Goal: Transaction & Acquisition: Purchase product/service

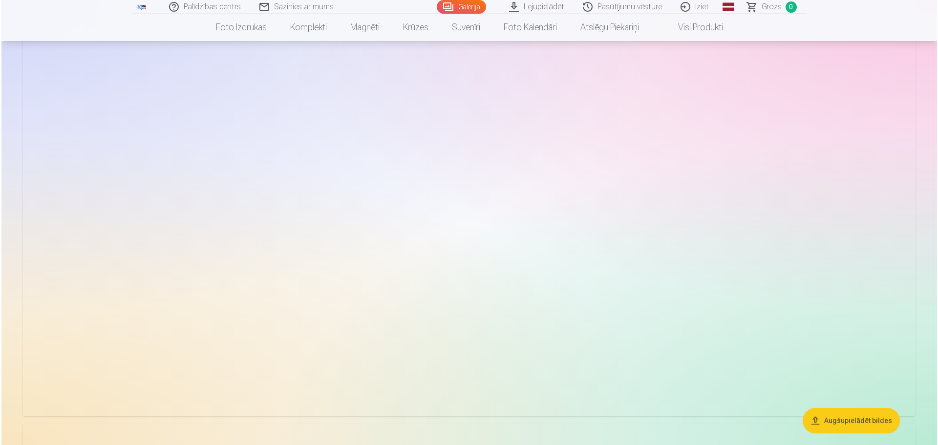
scroll to position [977, 0]
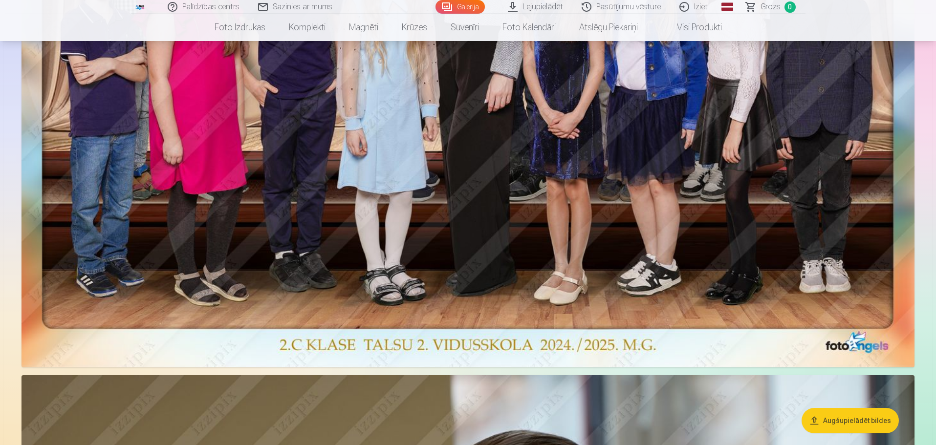
click at [708, 225] on img at bounding box center [468, 60] width 893 height 615
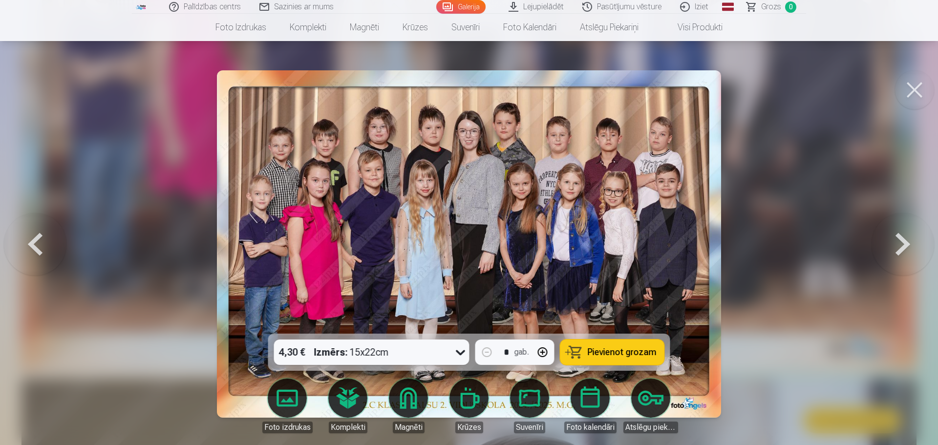
click at [461, 352] on icon at bounding box center [461, 353] width 16 height 16
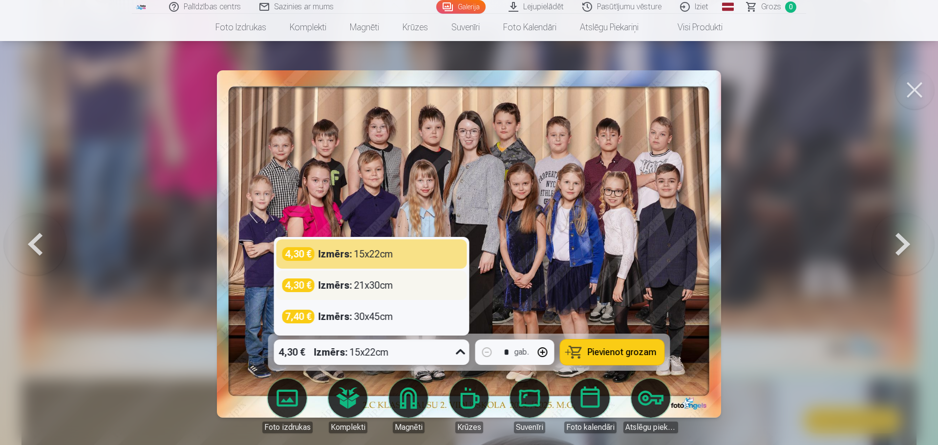
click at [397, 290] on div "4,30 € Izmērs : 21x30cm" at bounding box center [371, 286] width 179 height 14
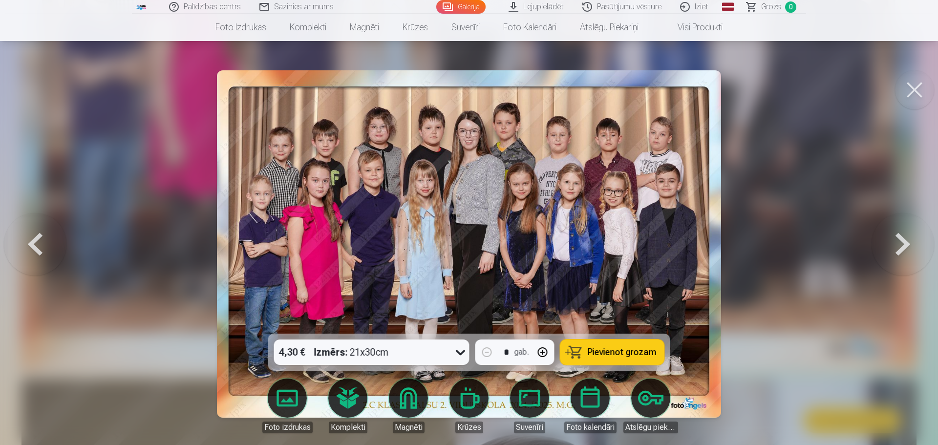
click at [608, 357] on span "Pievienot grozam" at bounding box center [622, 352] width 69 height 9
click at [901, 250] on button at bounding box center [903, 244] width 63 height 160
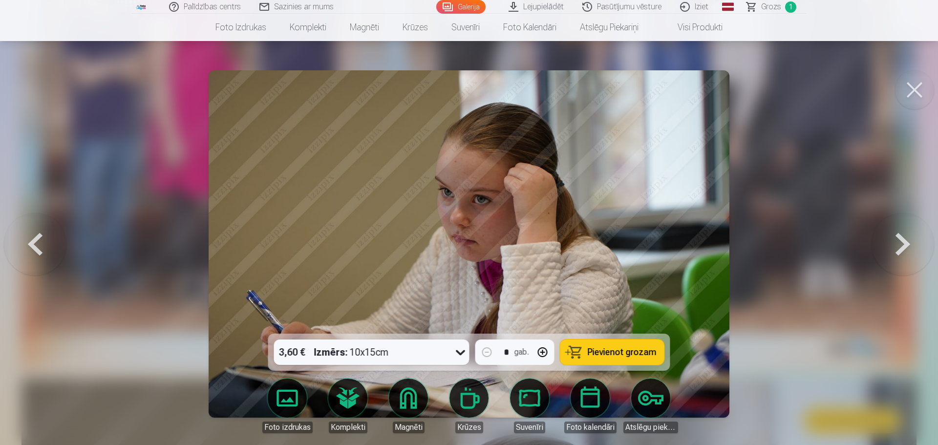
click at [901, 250] on button at bounding box center [903, 244] width 63 height 160
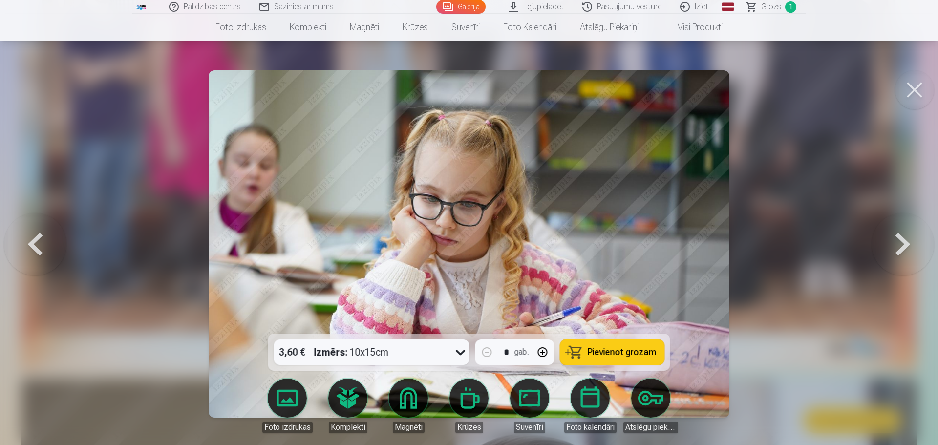
click at [901, 250] on button at bounding box center [903, 244] width 63 height 160
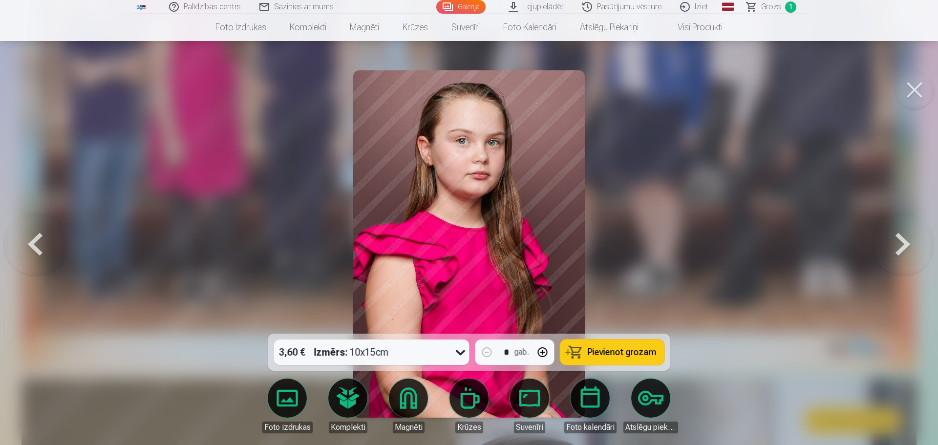
click at [637, 353] on span "Pievienot grozam" at bounding box center [622, 352] width 69 height 9
click at [893, 253] on button at bounding box center [903, 244] width 63 height 160
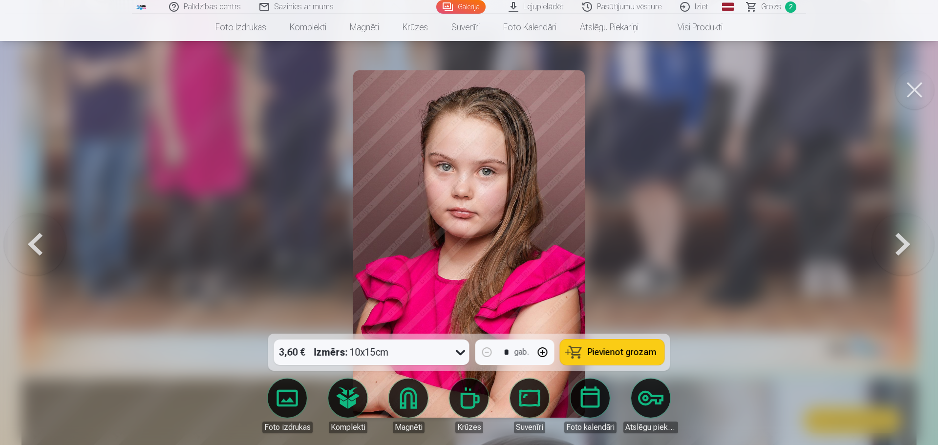
click at [893, 253] on button at bounding box center [903, 244] width 63 height 160
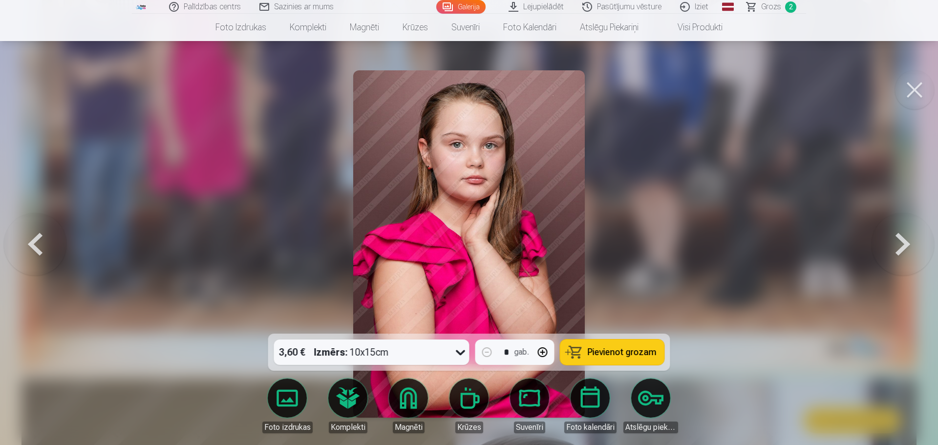
click at [622, 352] on span "Pievienot grozam" at bounding box center [622, 352] width 69 height 9
click at [896, 256] on button at bounding box center [903, 244] width 63 height 160
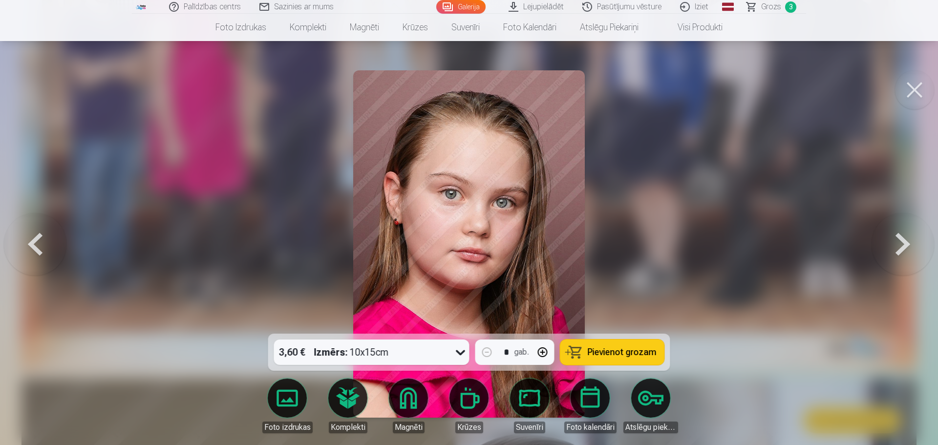
click at [898, 250] on button at bounding box center [903, 244] width 63 height 160
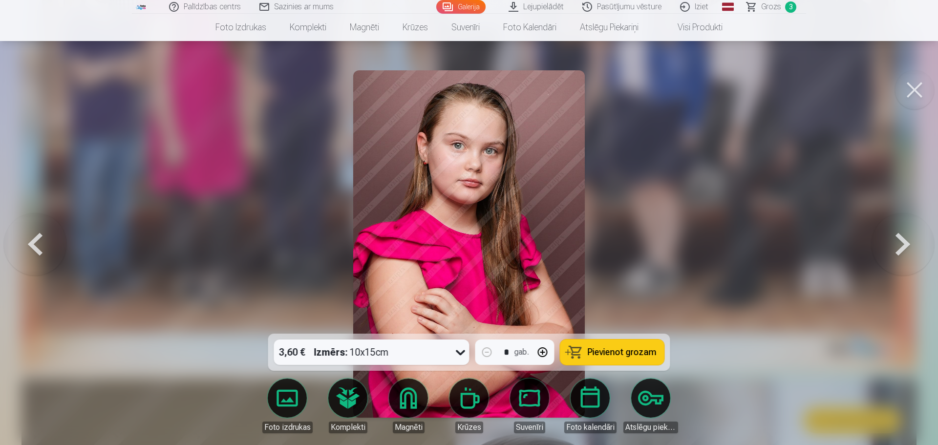
click at [898, 250] on button at bounding box center [903, 244] width 63 height 160
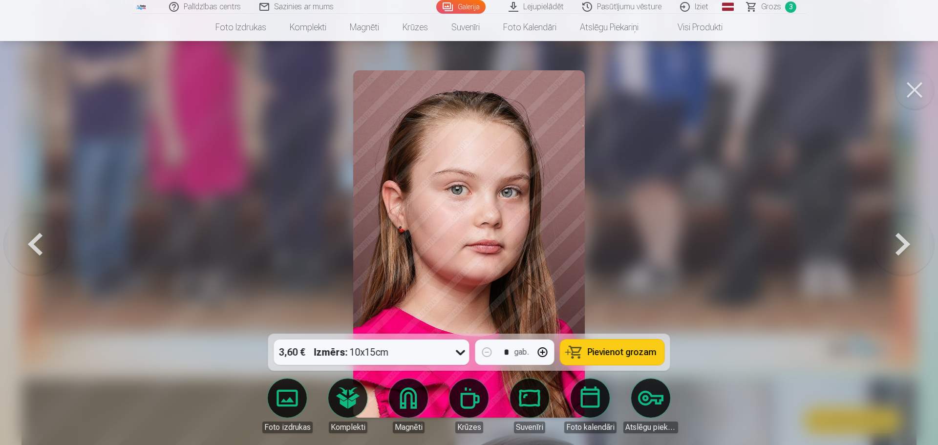
click at [898, 250] on button at bounding box center [903, 244] width 63 height 160
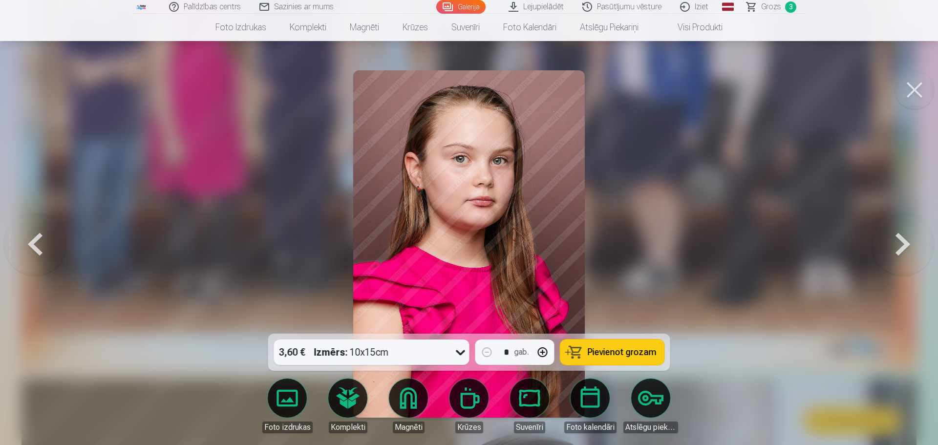
click at [898, 250] on button at bounding box center [903, 244] width 63 height 160
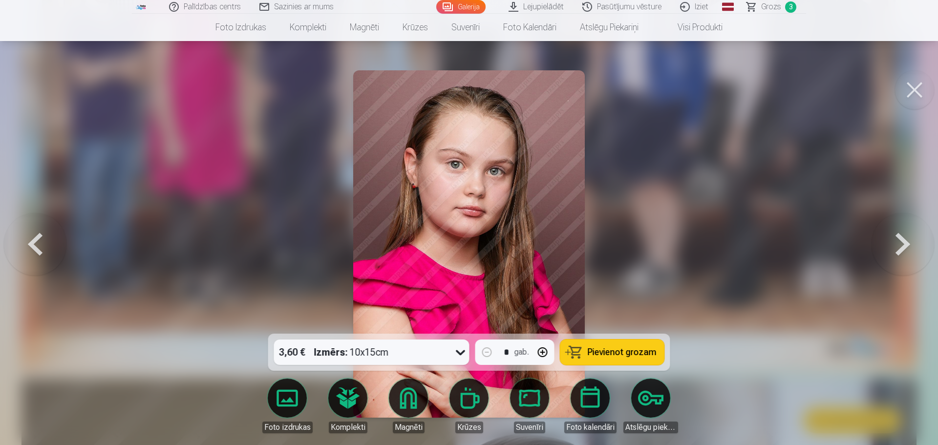
click at [898, 250] on button at bounding box center [903, 244] width 63 height 160
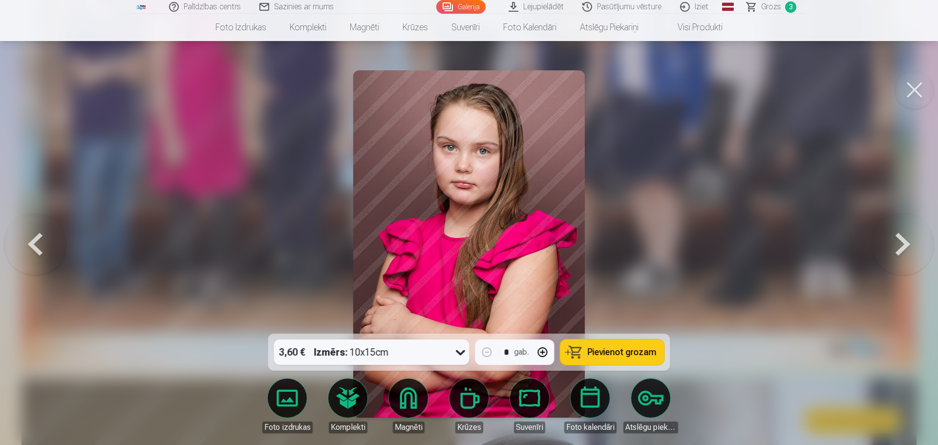
drag, startPoint x: 651, startPoint y: 349, endPoint x: 661, endPoint y: 344, distance: 11.2
click at [652, 349] on span "Pievienot grozam" at bounding box center [622, 352] width 69 height 9
click at [907, 252] on button at bounding box center [903, 244] width 63 height 160
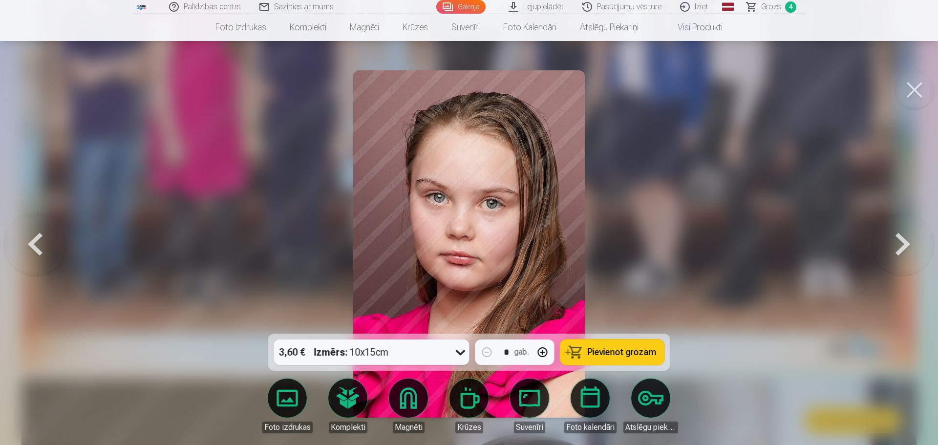
click at [900, 254] on button at bounding box center [903, 244] width 63 height 160
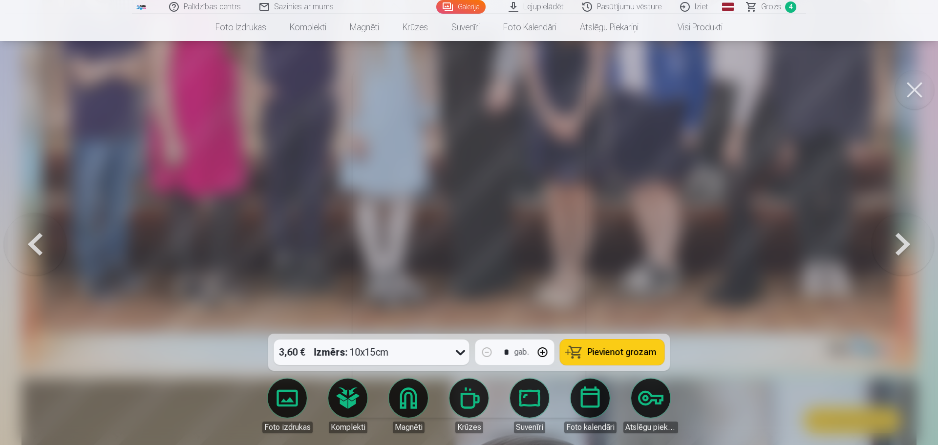
click at [900, 254] on button at bounding box center [903, 244] width 63 height 160
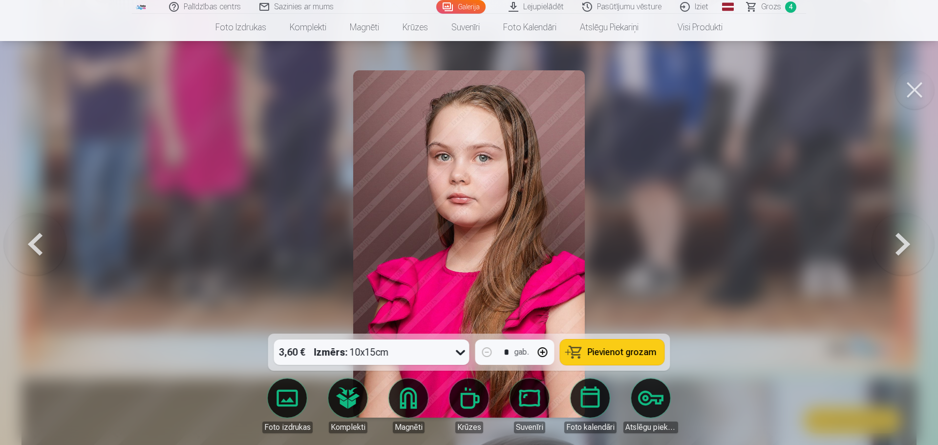
click at [899, 254] on button at bounding box center [903, 244] width 63 height 160
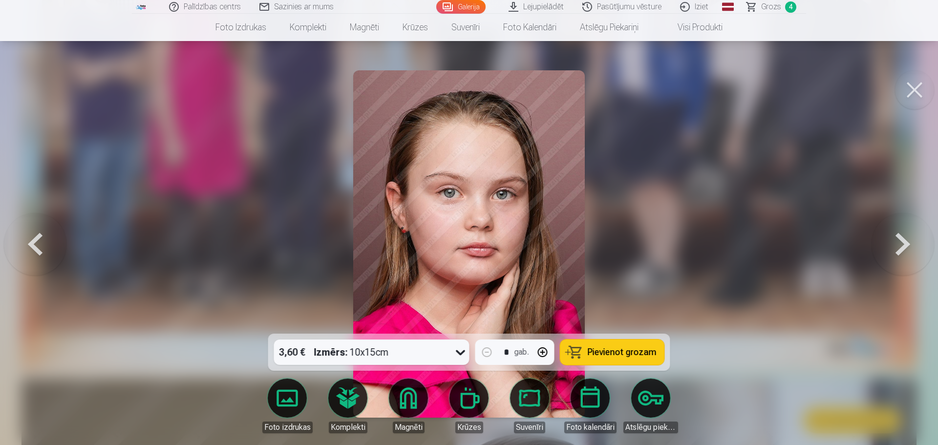
click at [898, 254] on button at bounding box center [903, 244] width 63 height 160
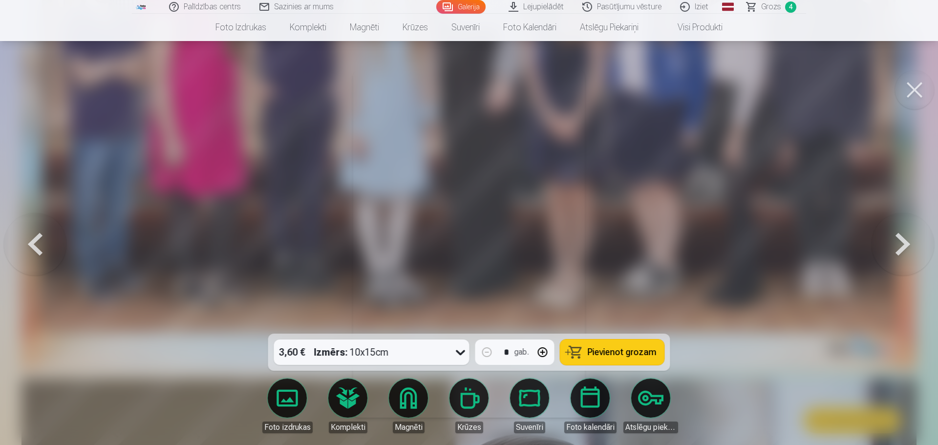
click at [898, 254] on button at bounding box center [903, 244] width 63 height 160
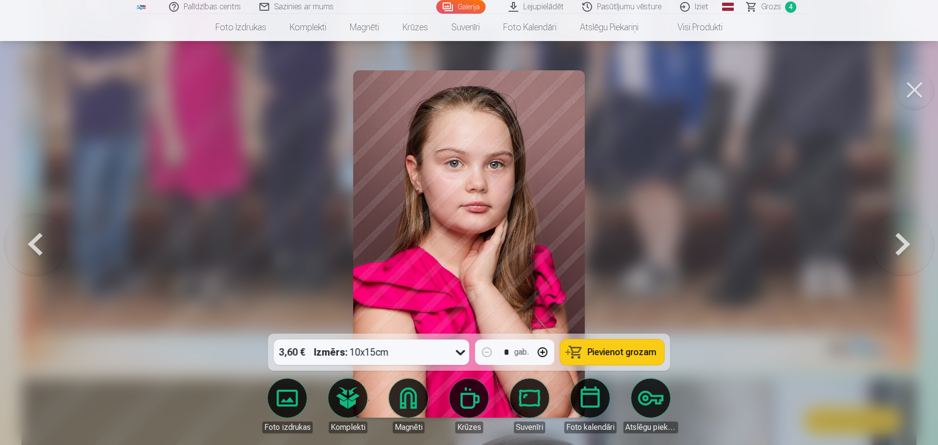
click at [898, 254] on button at bounding box center [903, 244] width 63 height 160
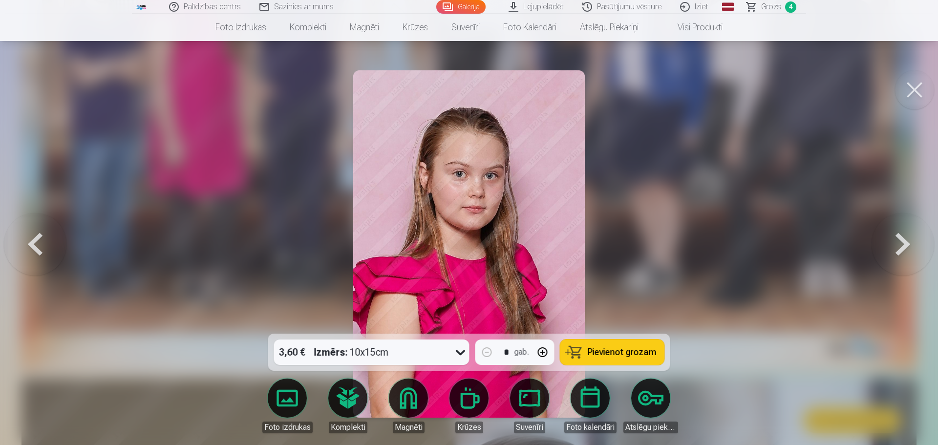
click at [898, 254] on button at bounding box center [903, 244] width 63 height 160
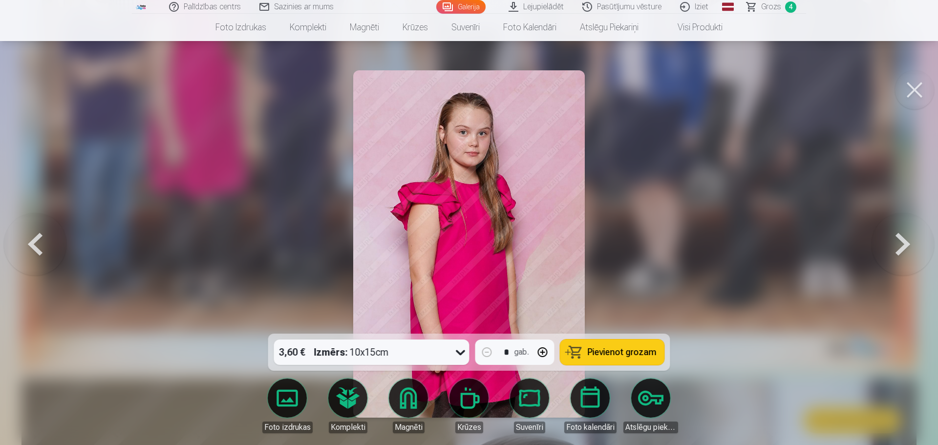
click at [465, 353] on icon at bounding box center [461, 353] width 16 height 16
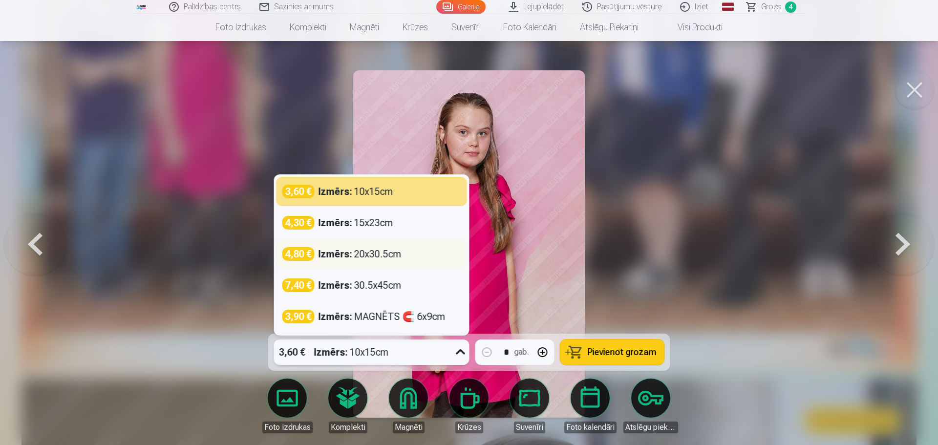
click at [405, 255] on div "4,80 € Izmērs : 20x30.5cm" at bounding box center [371, 254] width 179 height 14
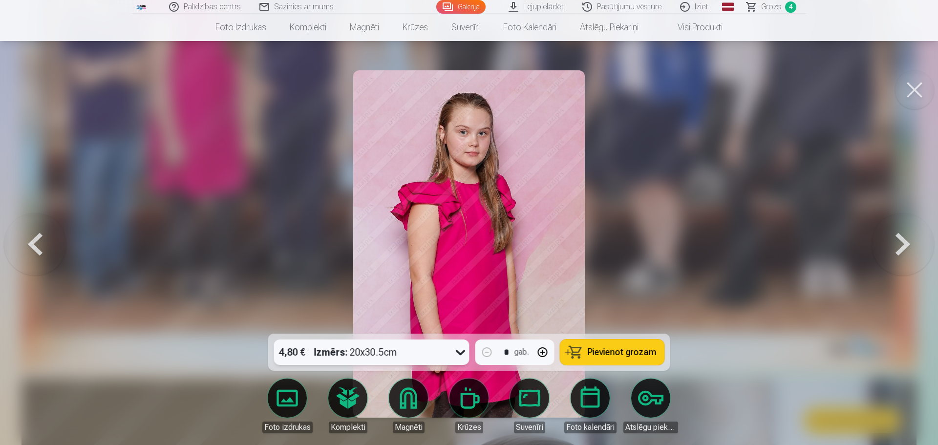
click at [621, 354] on span "Pievienot grozam" at bounding box center [622, 352] width 69 height 9
click at [918, 252] on button at bounding box center [903, 244] width 63 height 160
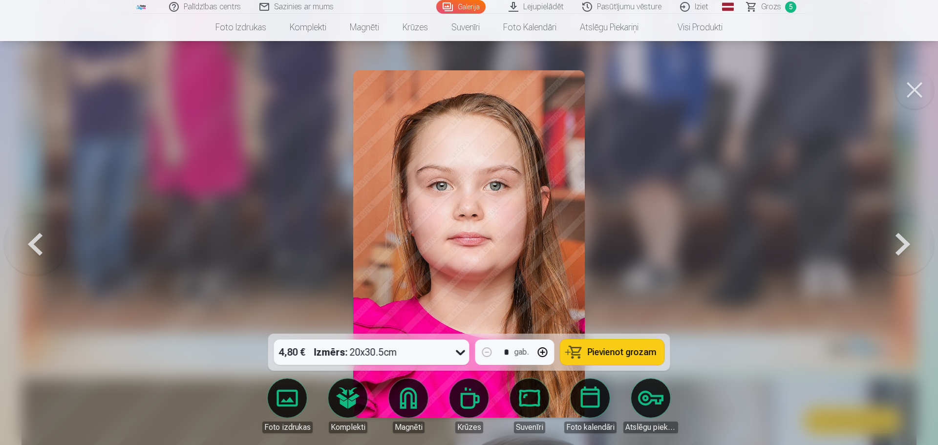
click at [918, 252] on button at bounding box center [903, 244] width 63 height 160
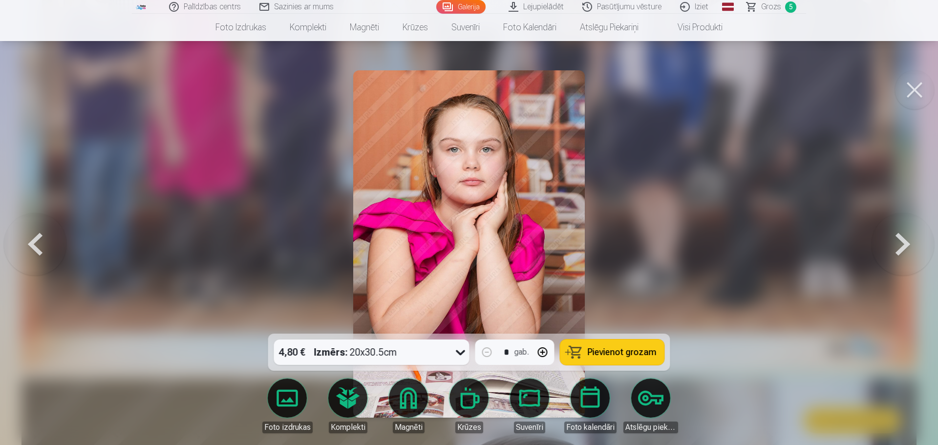
click at [917, 252] on button at bounding box center [903, 244] width 63 height 160
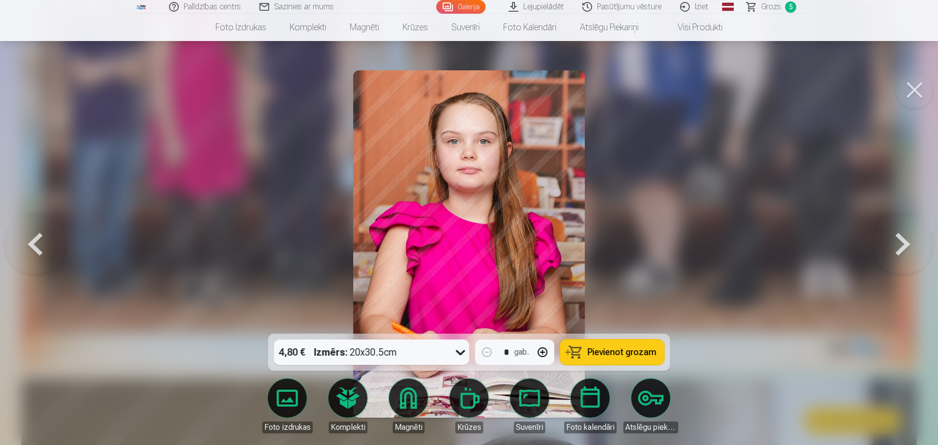
click at [447, 353] on div "4,80 € Izmērs : 20x30.5cm" at bounding box center [362, 352] width 177 height 25
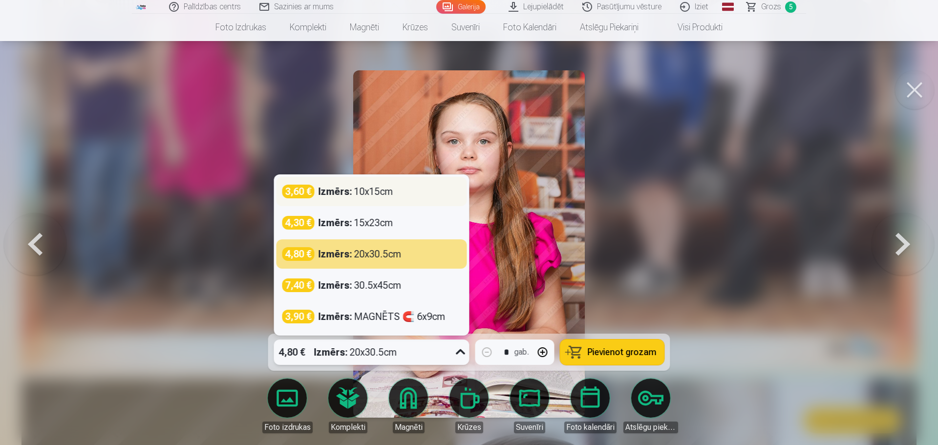
click at [402, 195] on div "3,60 € Izmērs : 10x15cm" at bounding box center [371, 192] width 179 height 14
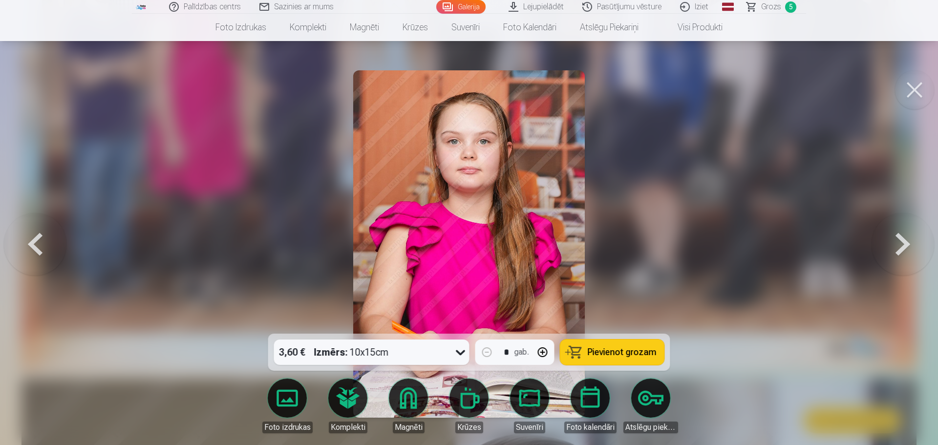
click at [634, 359] on button "Pievienot grozam" at bounding box center [613, 352] width 104 height 25
click at [903, 247] on button at bounding box center [903, 244] width 63 height 160
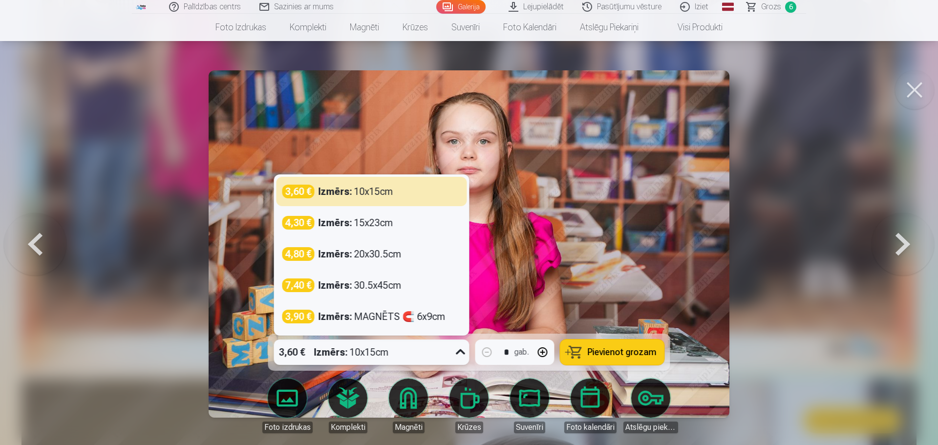
click at [442, 351] on div "3,60 € Izmērs : 10x15cm" at bounding box center [362, 352] width 177 height 25
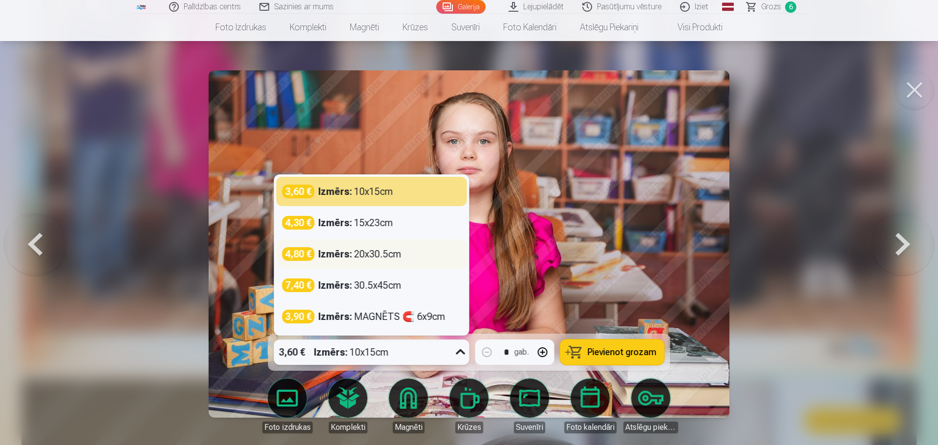
click at [414, 259] on div "4,80 € Izmērs : 20x30.5cm" at bounding box center [371, 254] width 179 height 14
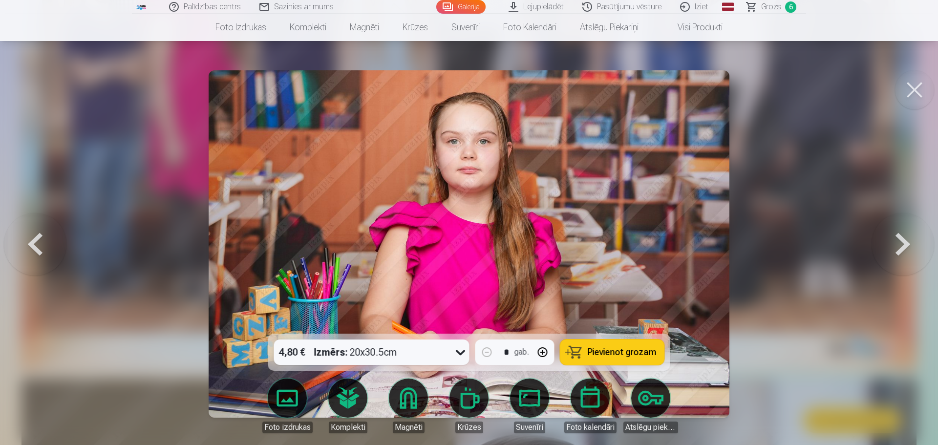
click at [606, 352] on span "Pievienot grozam" at bounding box center [622, 352] width 69 height 9
click at [913, 242] on button at bounding box center [903, 244] width 63 height 160
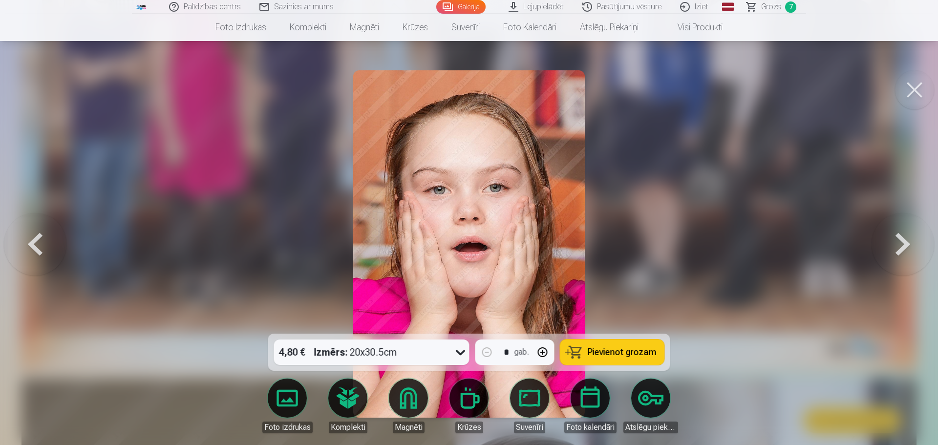
click at [913, 244] on button at bounding box center [903, 244] width 63 height 160
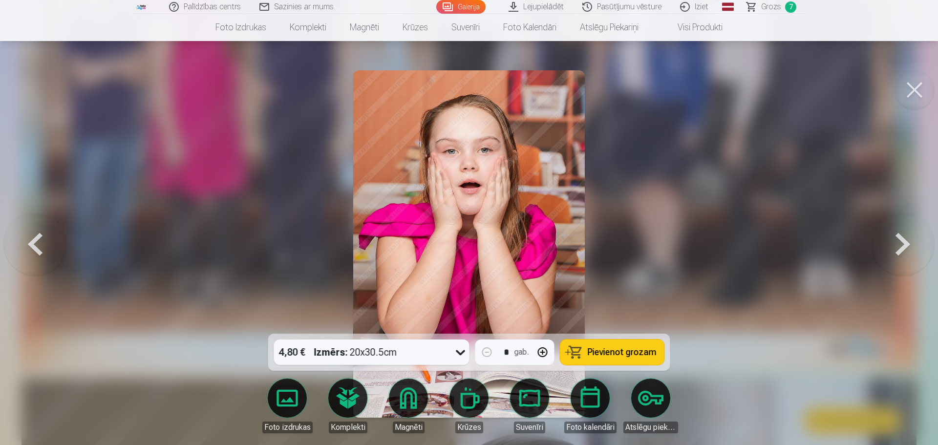
click at [913, 244] on button at bounding box center [903, 244] width 63 height 160
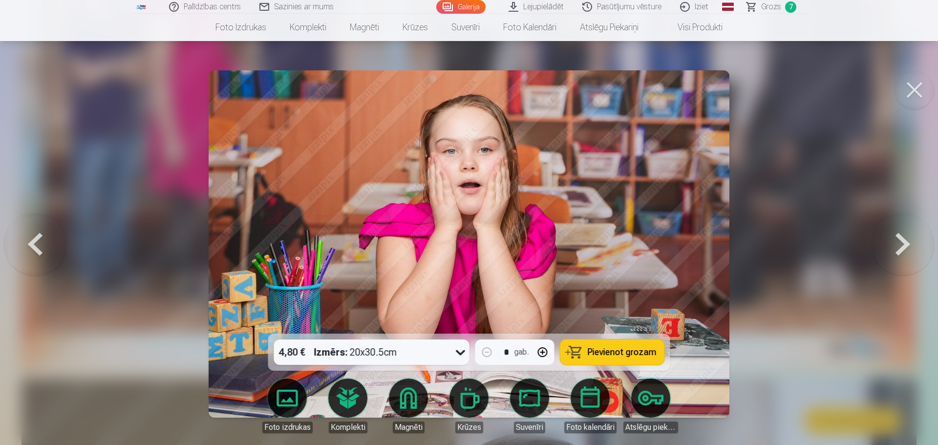
click at [913, 244] on button at bounding box center [903, 244] width 63 height 160
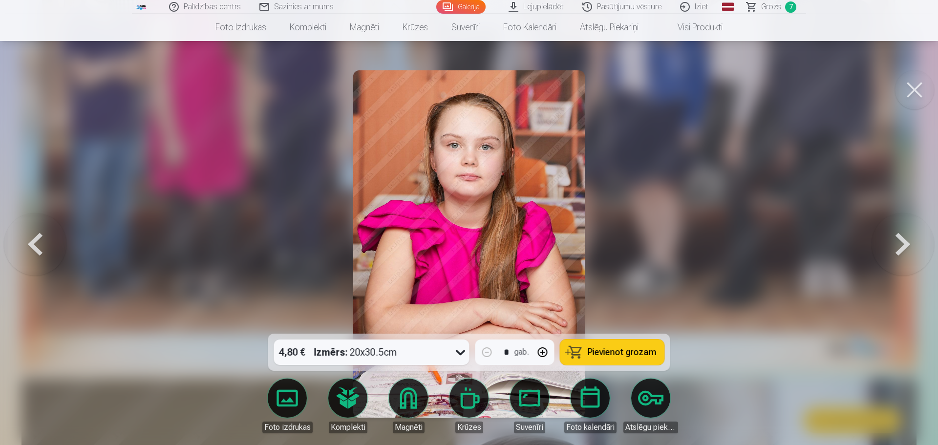
click at [913, 244] on button at bounding box center [903, 244] width 63 height 160
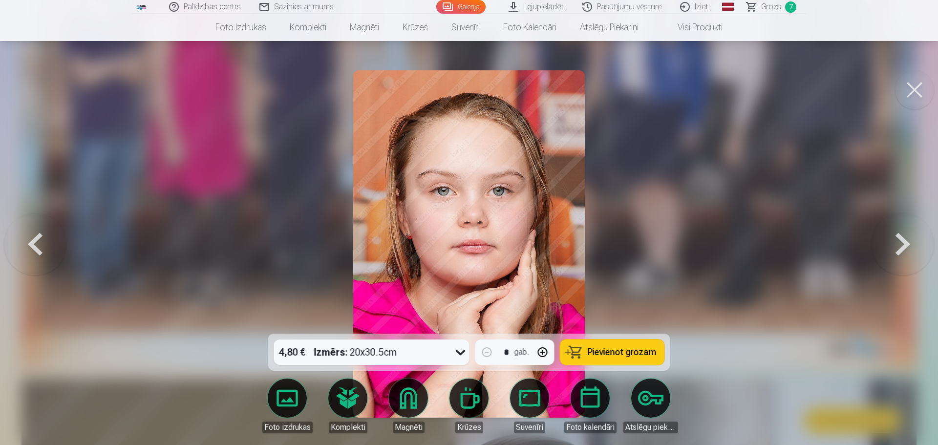
click at [913, 244] on button at bounding box center [903, 244] width 63 height 160
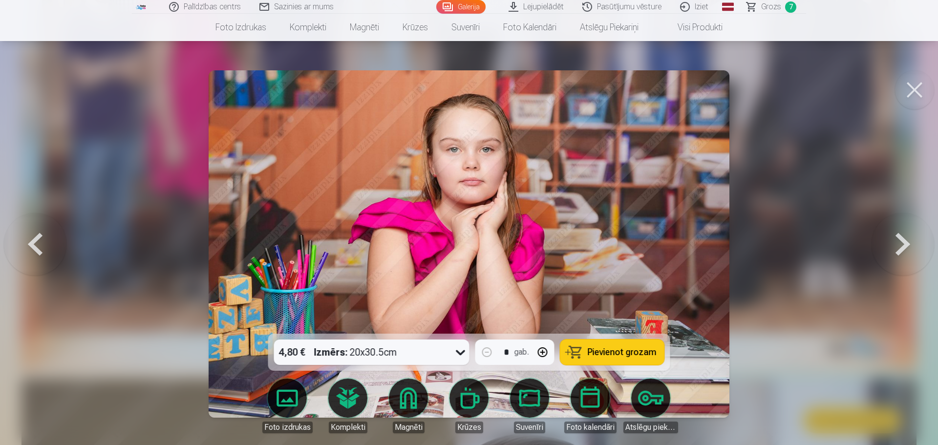
click at [912, 245] on button at bounding box center [903, 244] width 63 height 160
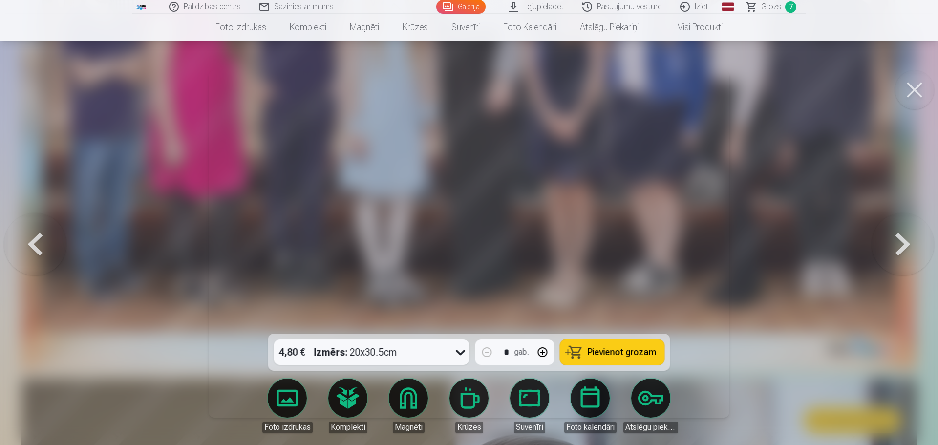
click at [912, 245] on button at bounding box center [903, 244] width 63 height 160
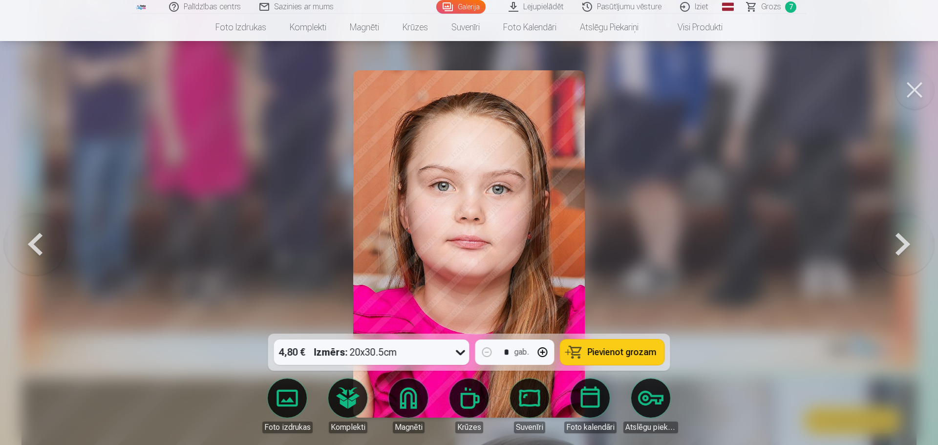
click at [910, 246] on button at bounding box center [903, 244] width 63 height 160
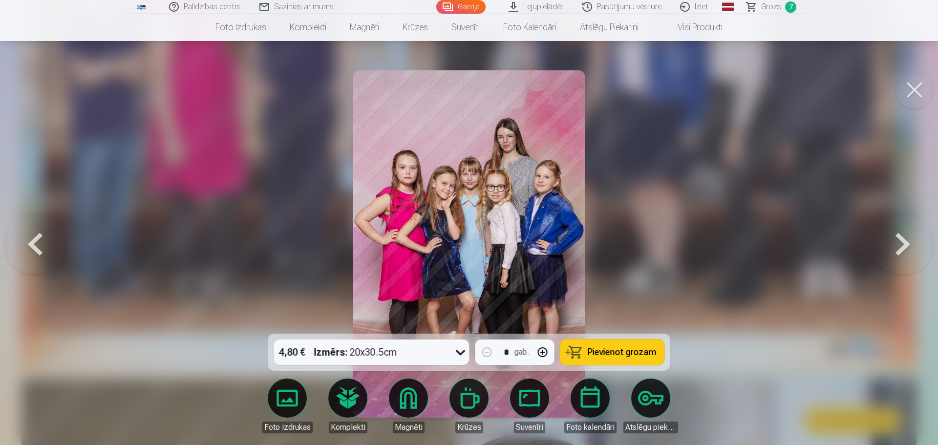
click at [456, 353] on icon at bounding box center [461, 353] width 16 height 16
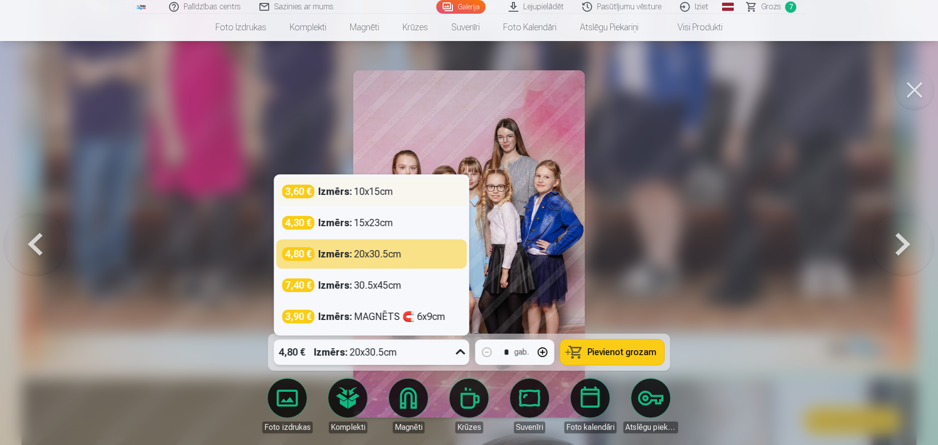
click at [392, 197] on div "Izmērs : 10x15cm" at bounding box center [356, 192] width 75 height 14
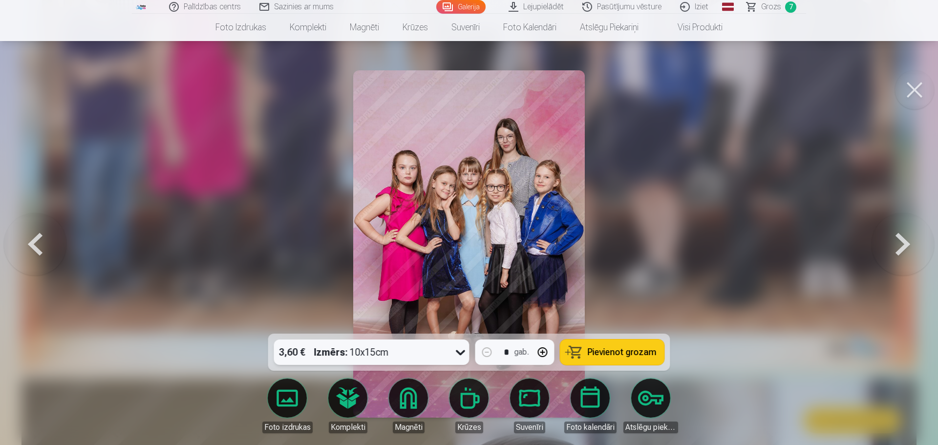
click at [598, 356] on span "Pievienot grozam" at bounding box center [622, 352] width 69 height 9
click at [895, 251] on button at bounding box center [903, 244] width 63 height 160
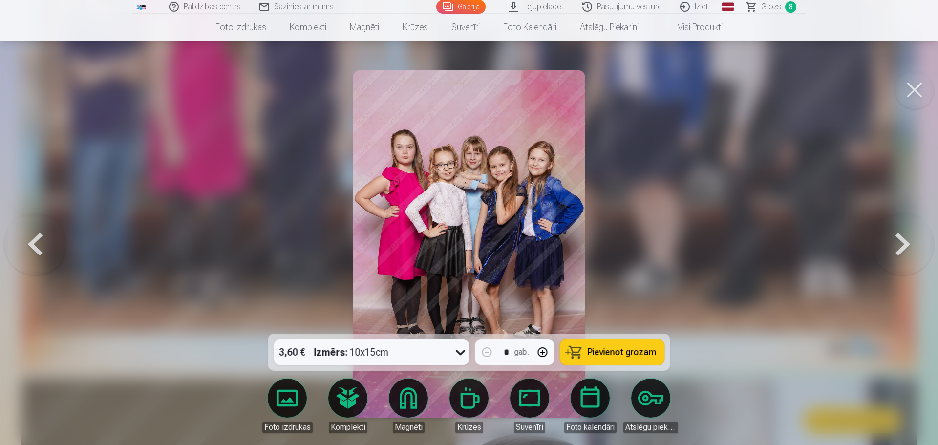
click at [900, 241] on button at bounding box center [903, 244] width 63 height 160
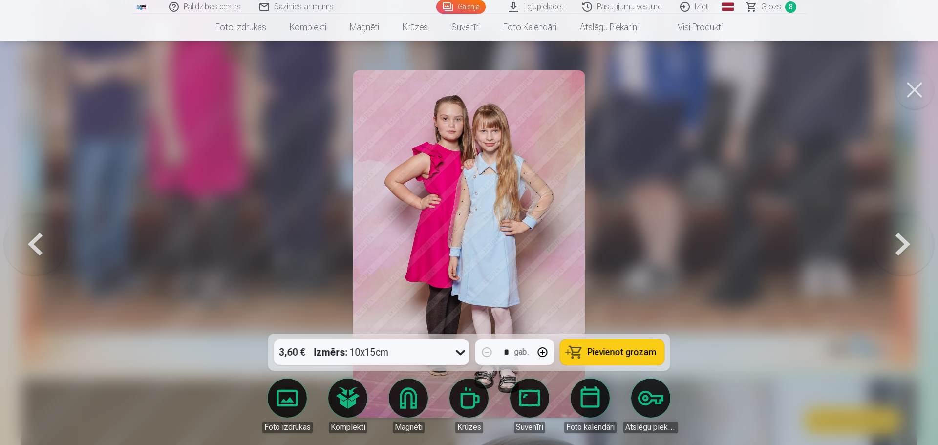
click at [612, 348] on span "Pievienot grozam" at bounding box center [622, 352] width 69 height 9
click at [895, 244] on button at bounding box center [903, 244] width 63 height 160
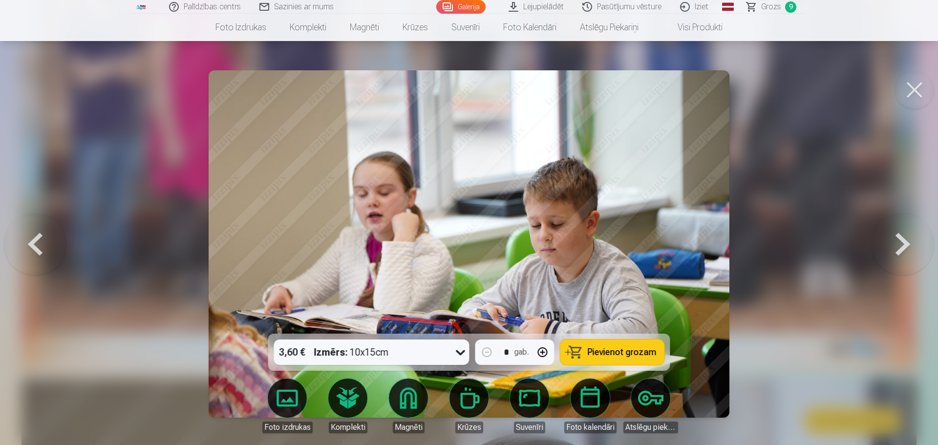
click at [895, 245] on button at bounding box center [903, 244] width 63 height 160
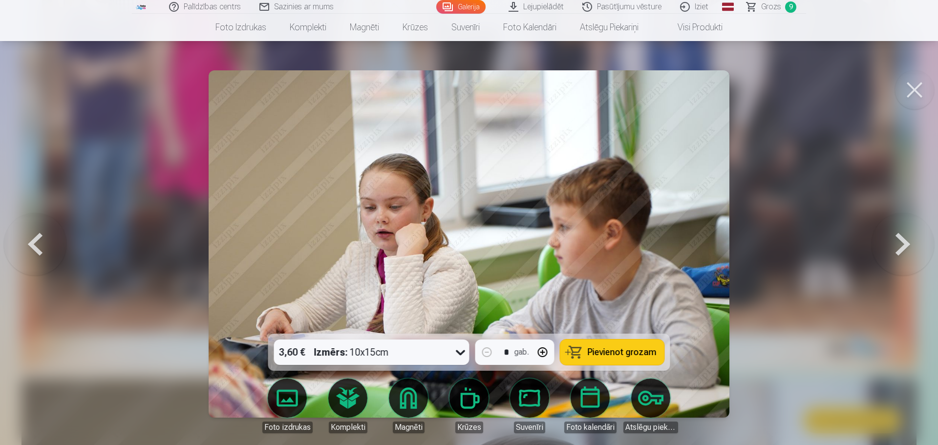
click at [895, 245] on button at bounding box center [903, 244] width 63 height 160
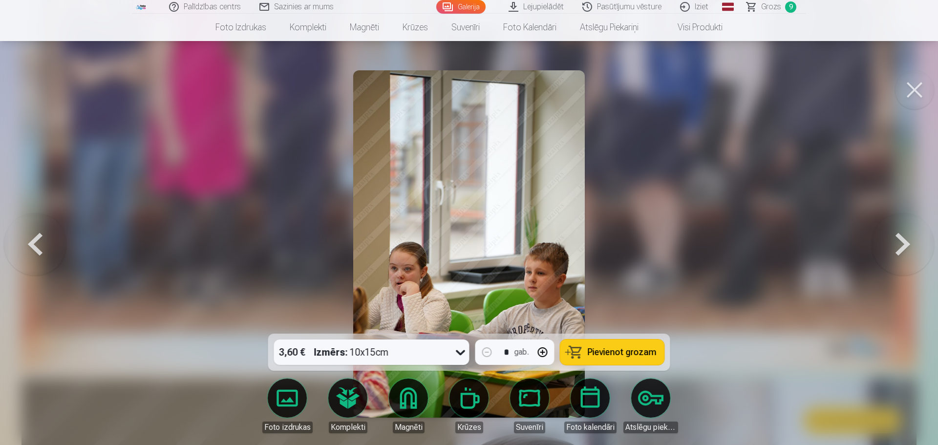
click at [895, 245] on button at bounding box center [903, 244] width 63 height 160
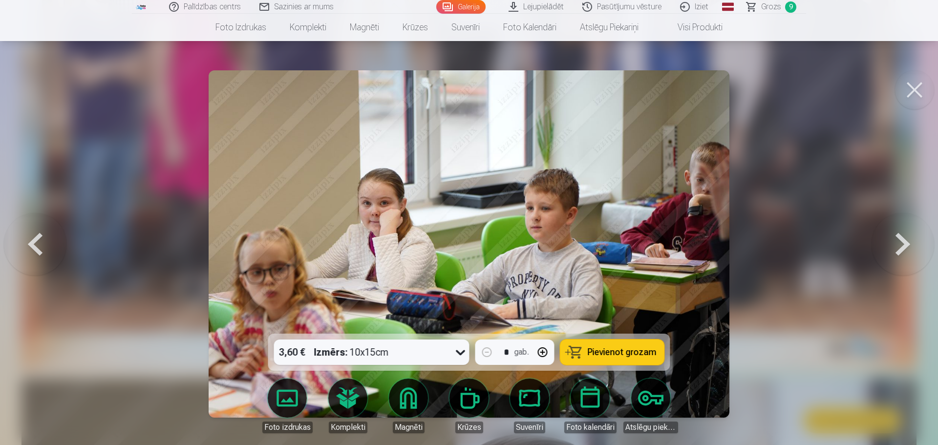
click at [895, 245] on button at bounding box center [903, 244] width 63 height 160
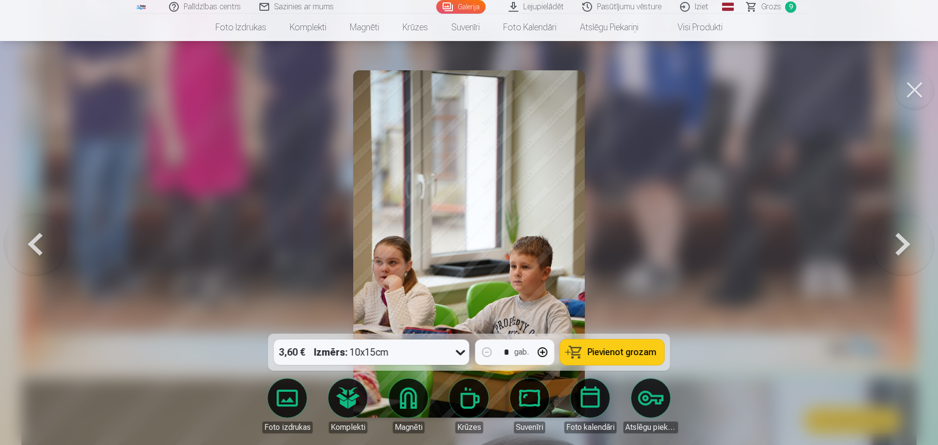
click at [895, 245] on button at bounding box center [903, 244] width 63 height 160
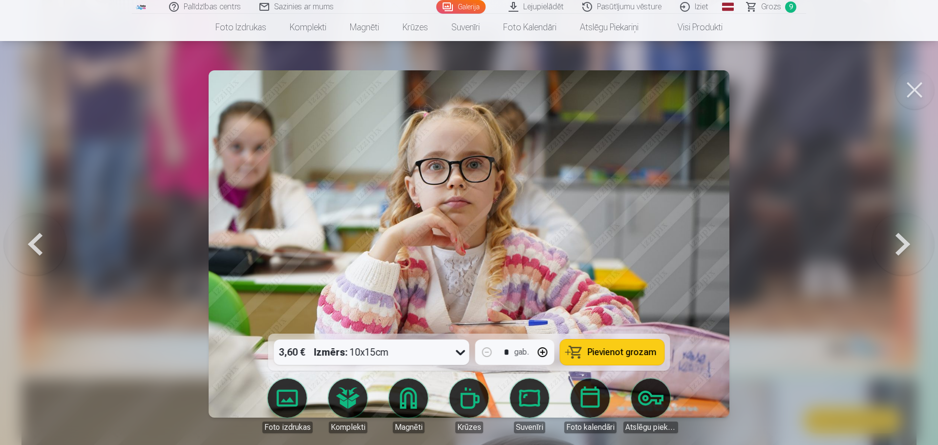
click at [895, 245] on button at bounding box center [903, 244] width 63 height 160
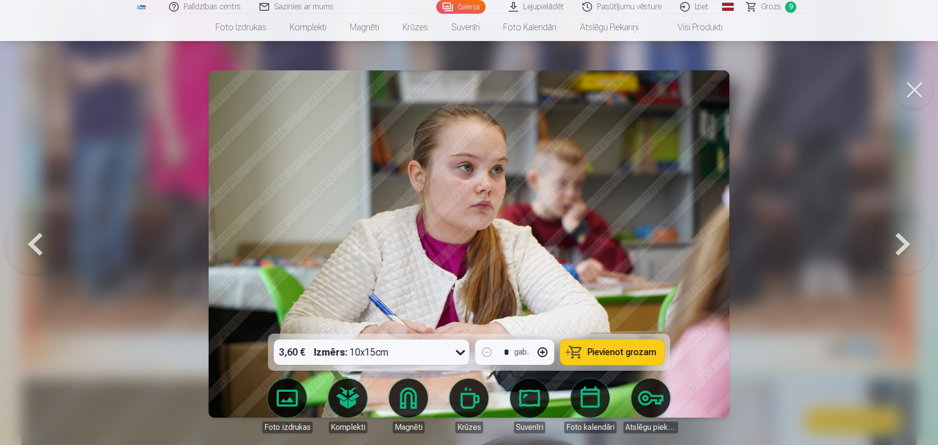
click at [895, 245] on button at bounding box center [903, 244] width 63 height 160
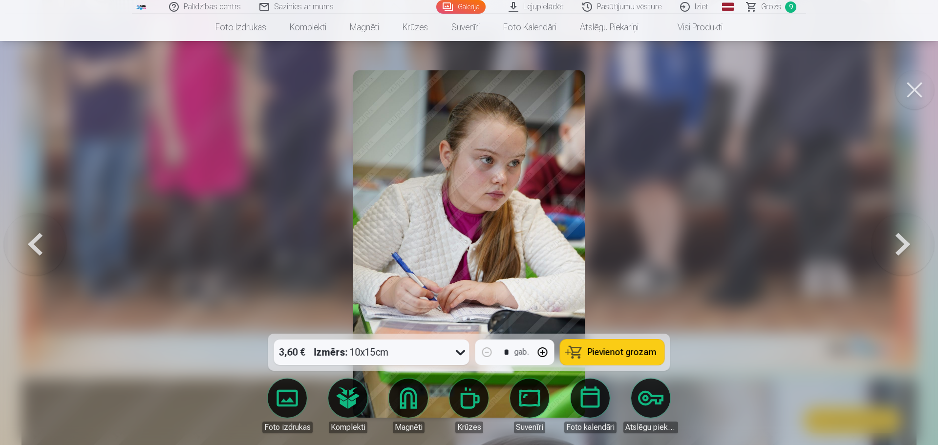
click at [895, 245] on button at bounding box center [903, 244] width 63 height 160
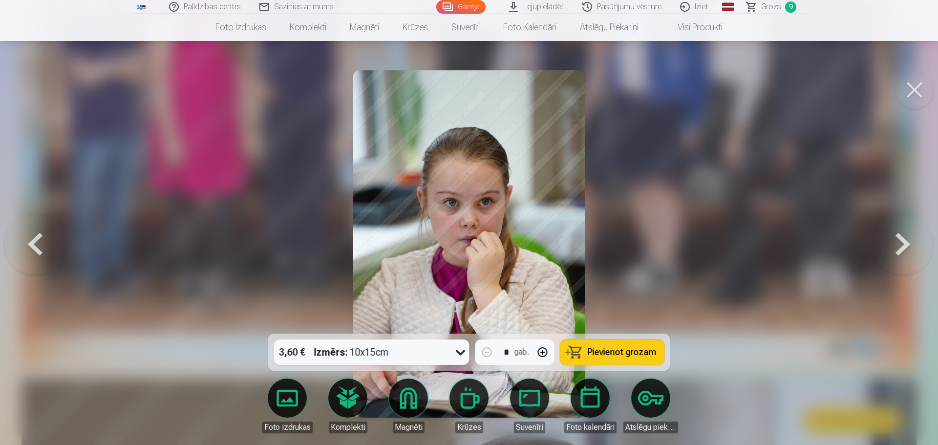
click at [895, 245] on button at bounding box center [903, 244] width 63 height 160
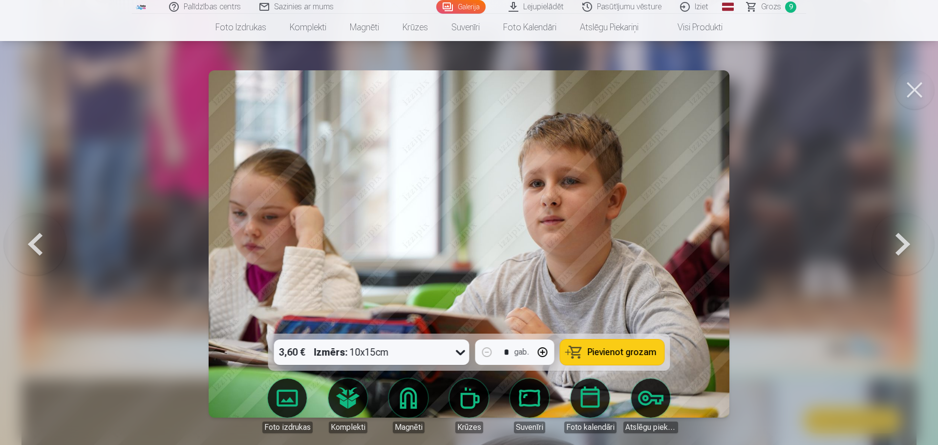
click at [895, 245] on button at bounding box center [903, 244] width 63 height 160
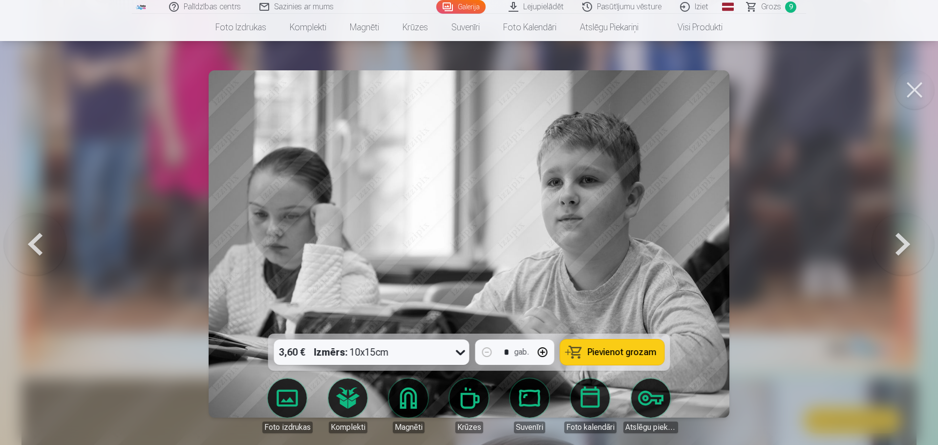
click at [895, 245] on button at bounding box center [903, 244] width 63 height 160
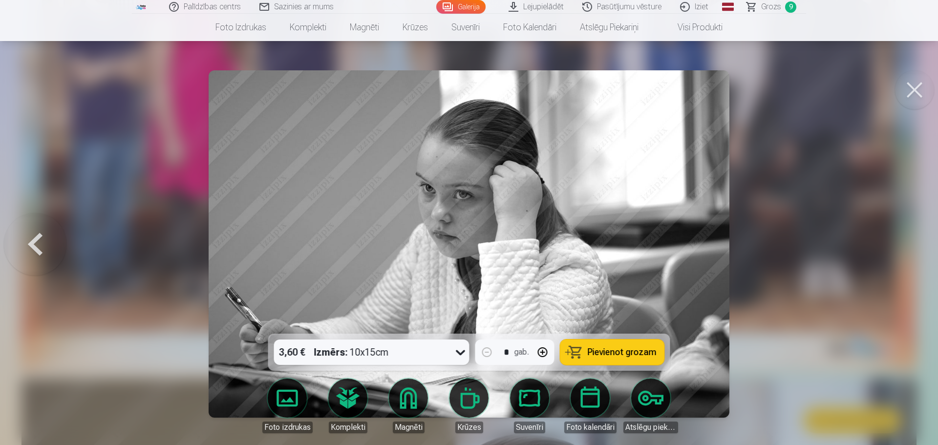
click at [895, 245] on div at bounding box center [469, 222] width 938 height 445
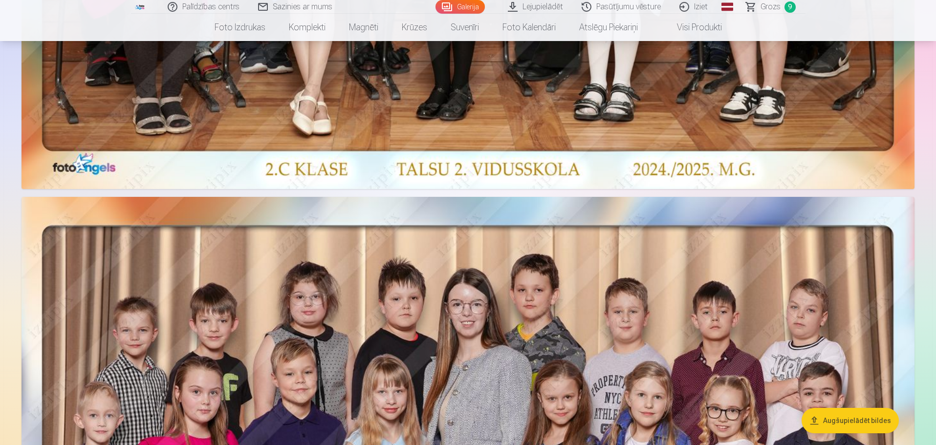
scroll to position [487, 0]
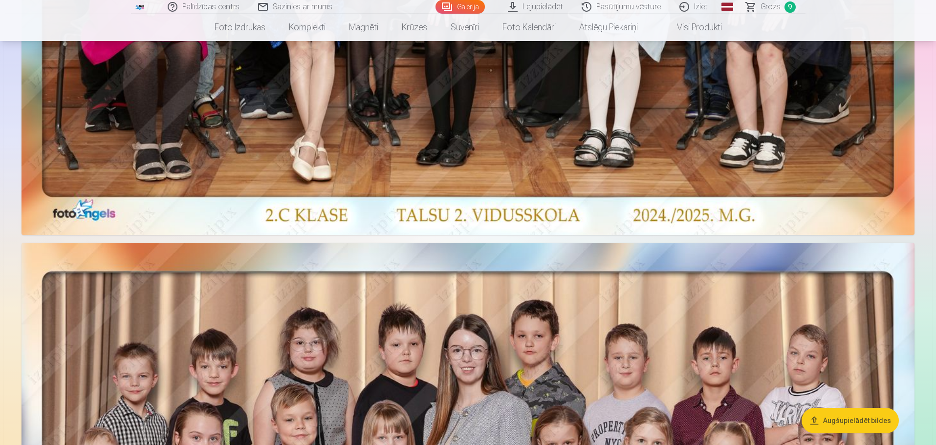
click at [780, 8] on link "Grozs 9" at bounding box center [771, 7] width 68 height 14
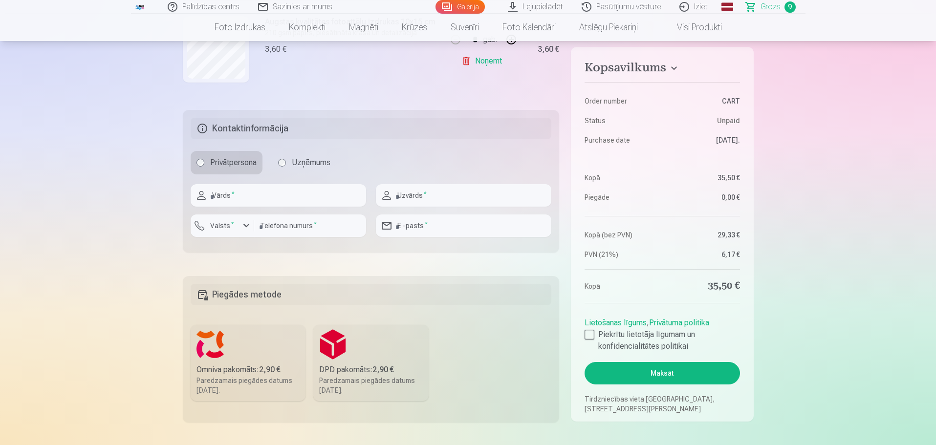
scroll to position [782, 0]
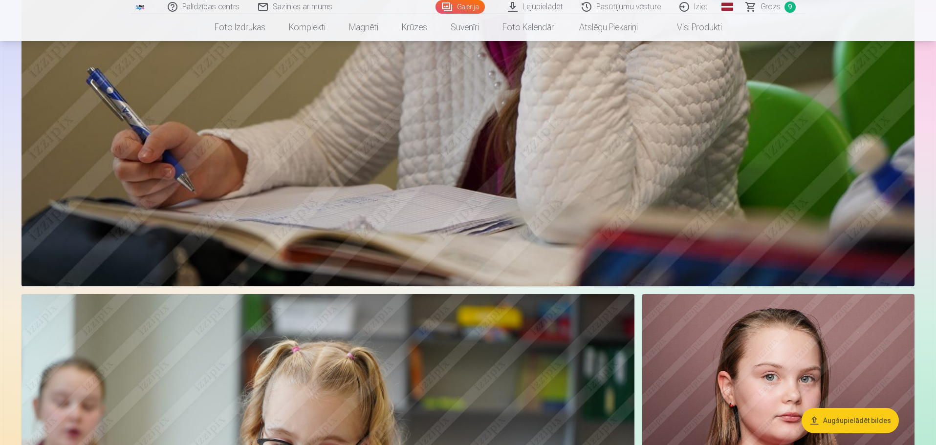
scroll to position [1955, 0]
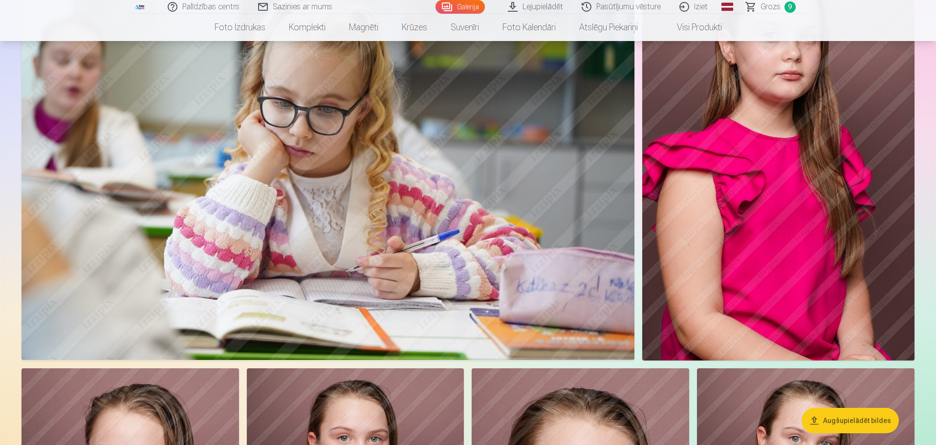
click at [709, 256] on img at bounding box center [778, 156] width 272 height 409
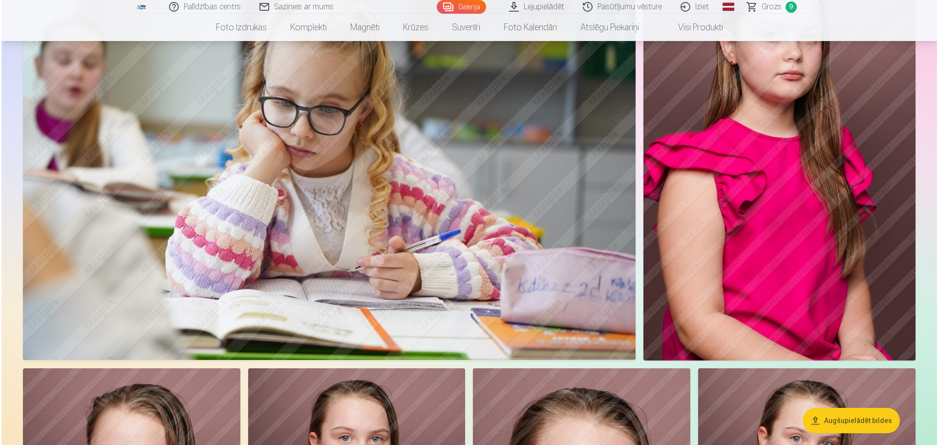
scroll to position [2009, 0]
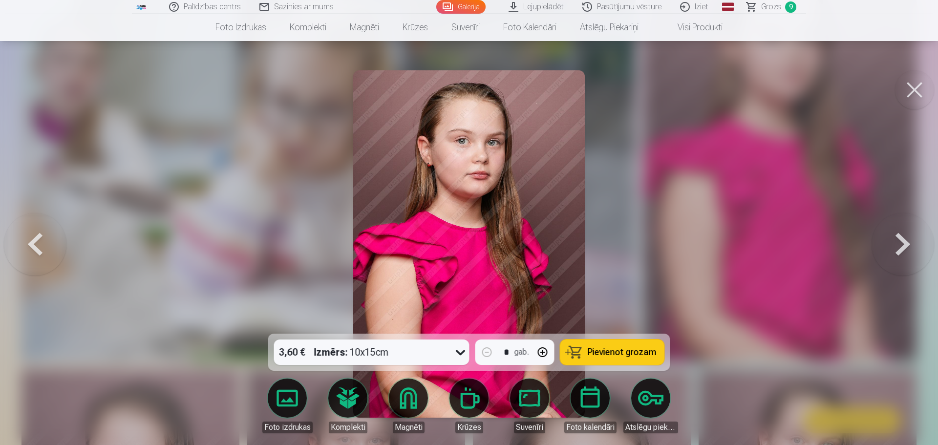
click at [889, 247] on button at bounding box center [903, 244] width 63 height 160
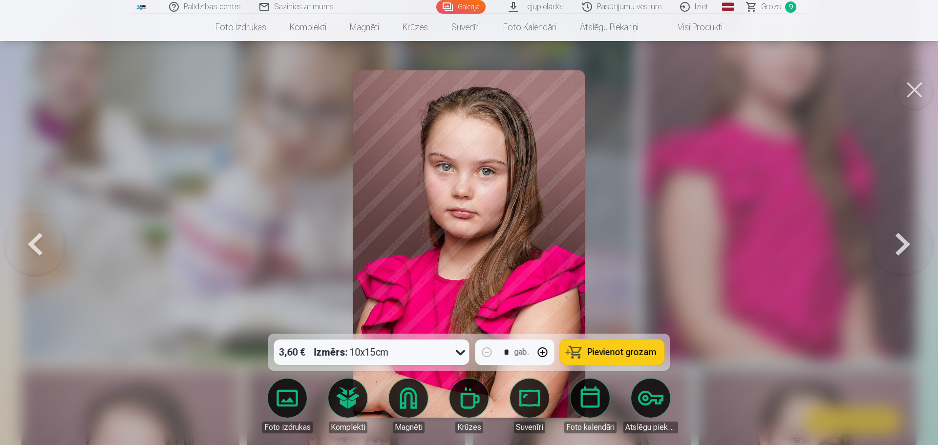
click at [892, 247] on button at bounding box center [903, 244] width 63 height 160
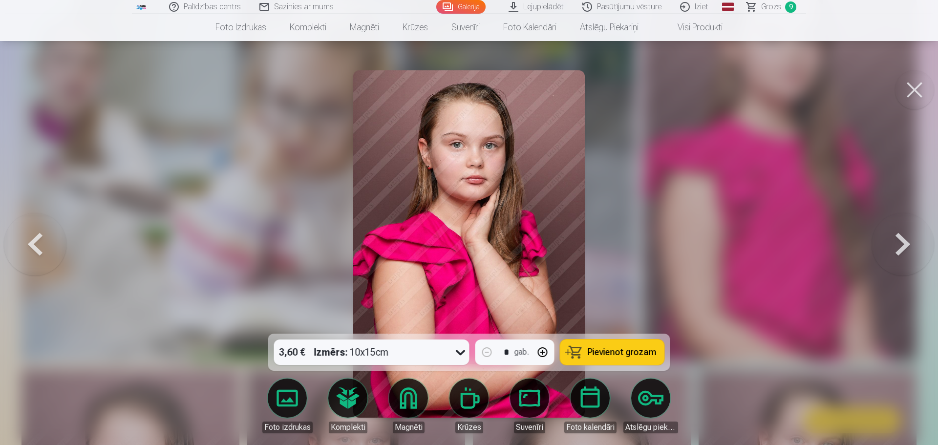
click at [892, 247] on button at bounding box center [903, 244] width 63 height 160
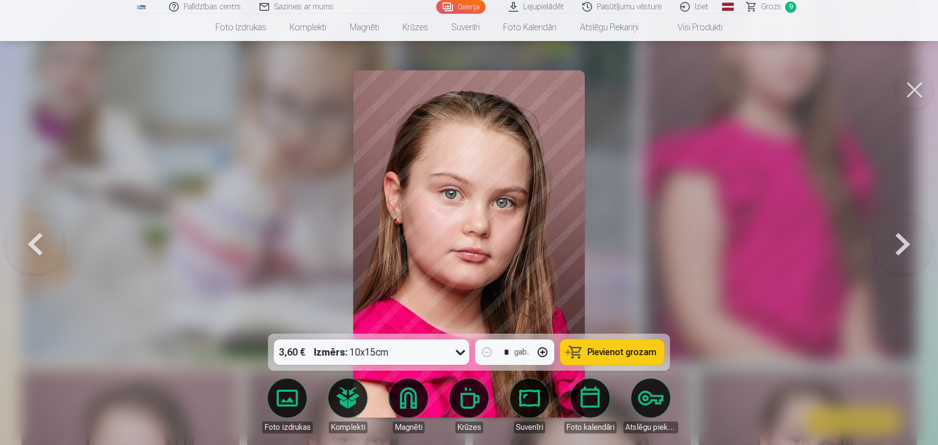
click at [894, 248] on button at bounding box center [903, 244] width 63 height 160
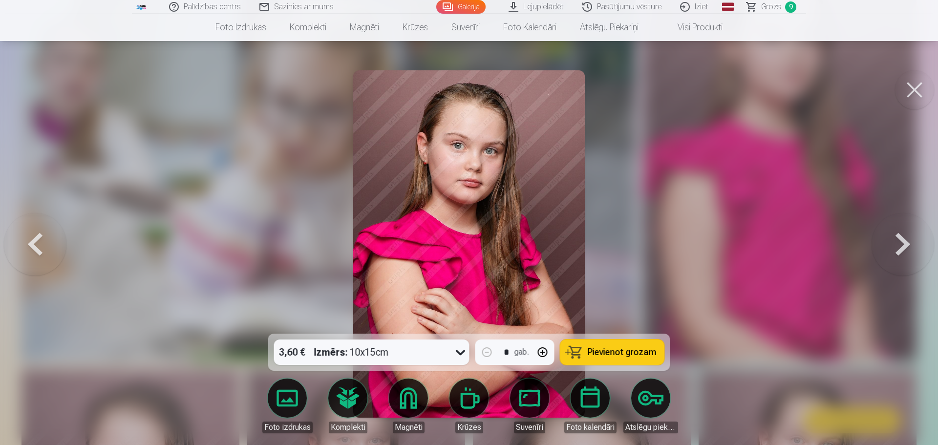
click at [895, 249] on button at bounding box center [903, 244] width 63 height 160
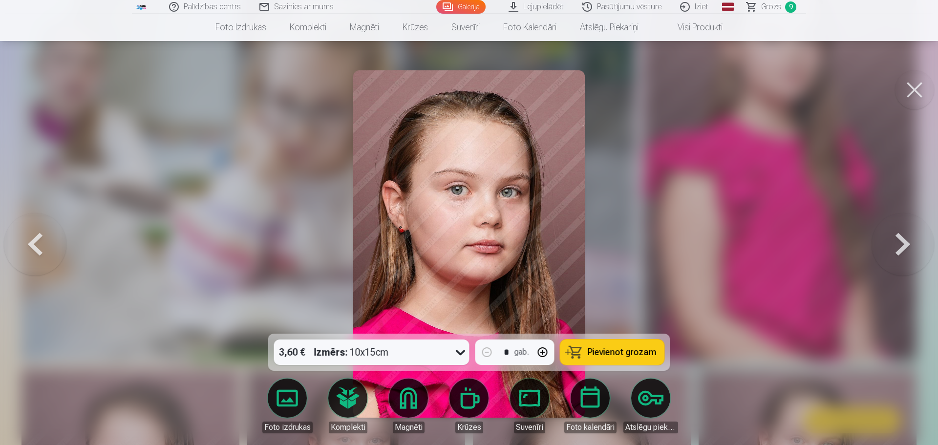
click at [895, 249] on button at bounding box center [903, 244] width 63 height 160
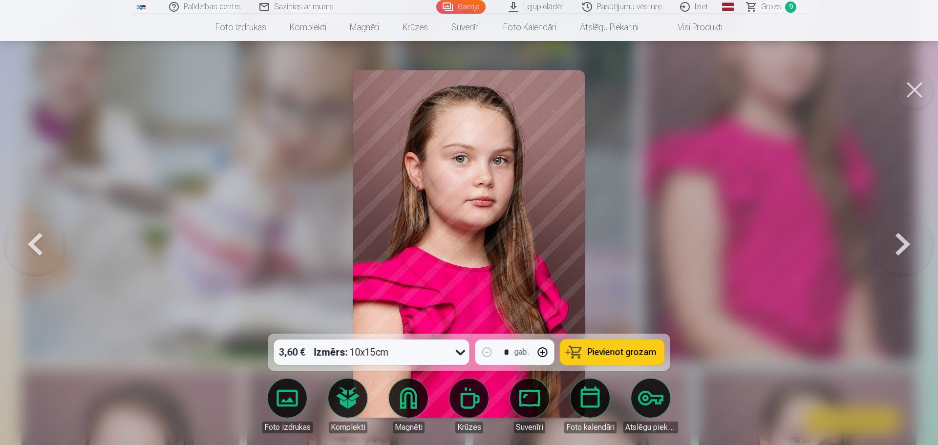
click at [895, 249] on button at bounding box center [903, 244] width 63 height 160
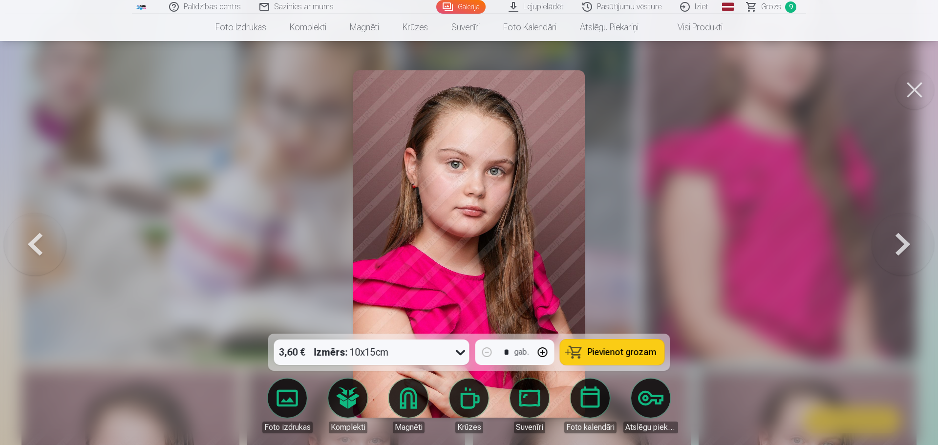
click at [895, 249] on button at bounding box center [903, 244] width 63 height 160
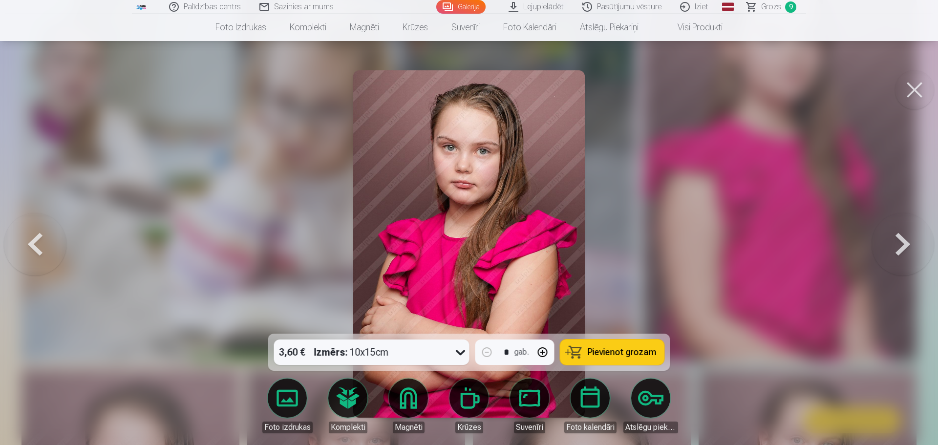
click at [895, 249] on button at bounding box center [903, 244] width 63 height 160
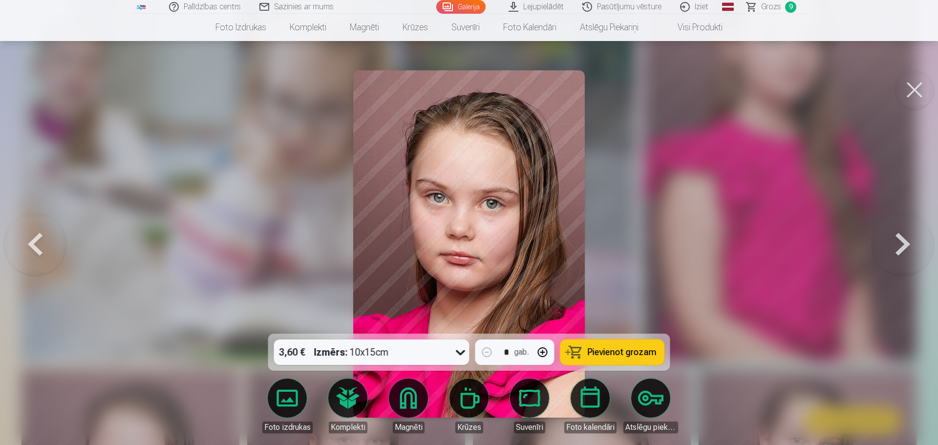
click at [895, 249] on button at bounding box center [903, 244] width 63 height 160
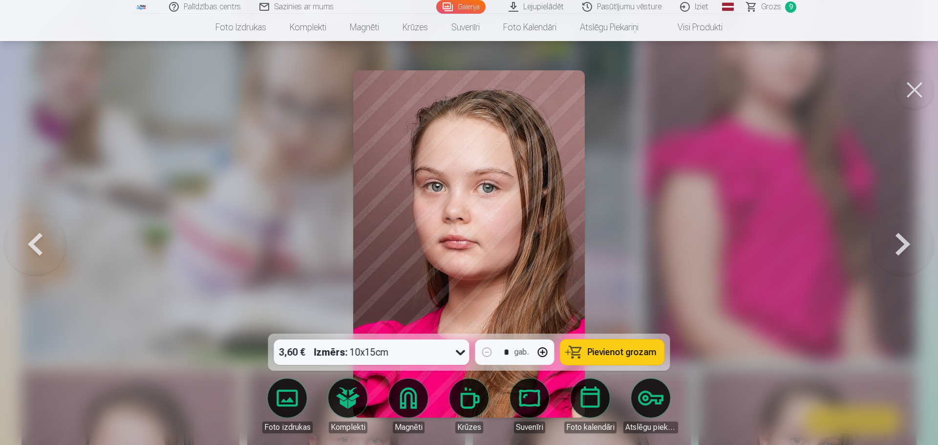
click at [895, 249] on button at bounding box center [903, 244] width 63 height 160
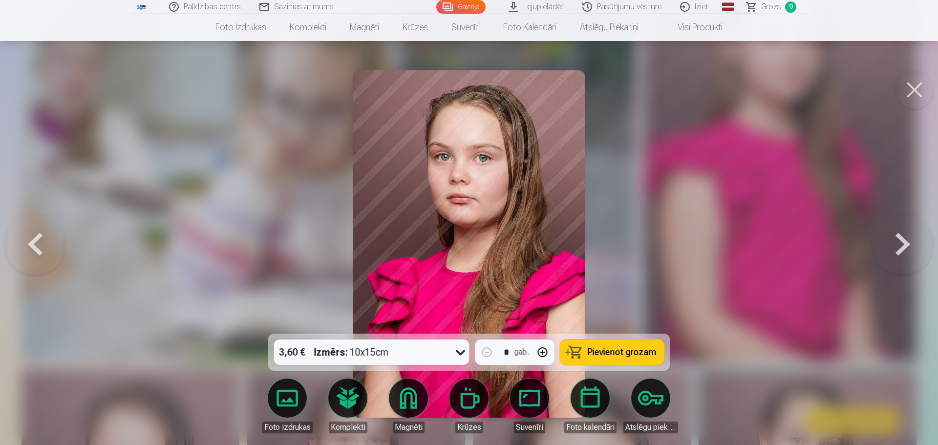
click at [892, 252] on button at bounding box center [903, 244] width 63 height 160
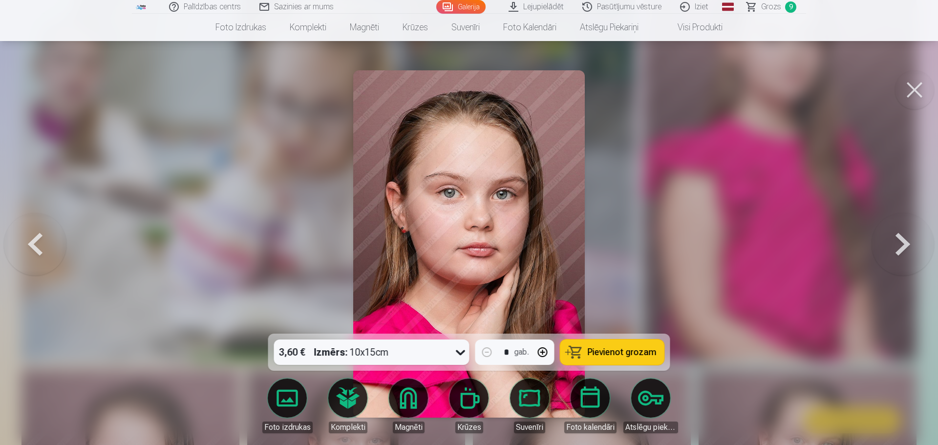
click at [892, 252] on button at bounding box center [903, 244] width 63 height 160
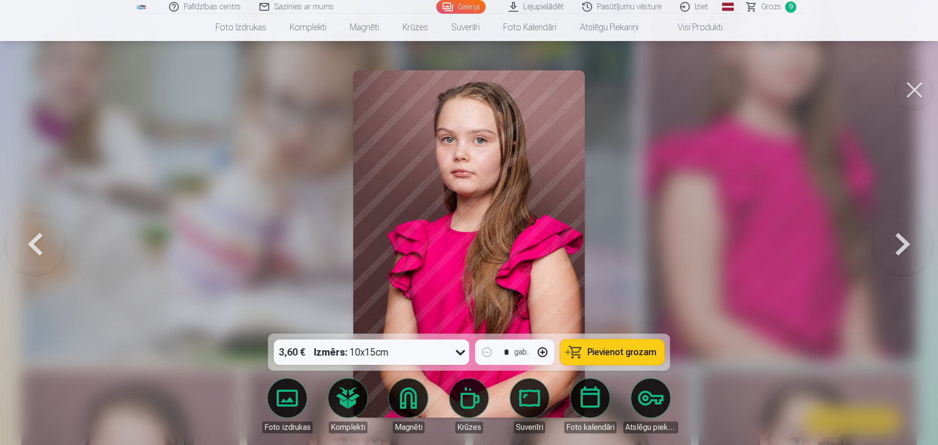
click at [33, 253] on button at bounding box center [35, 244] width 63 height 160
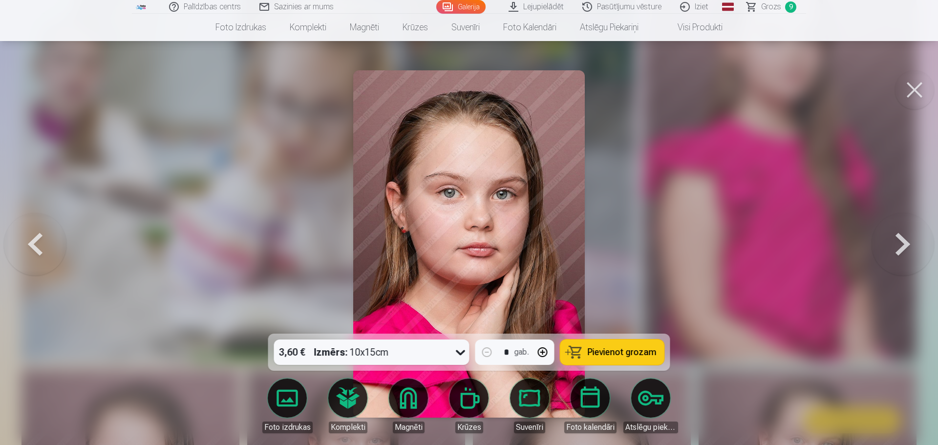
click at [436, 352] on div "3,60 € Izmērs : 10x15cm" at bounding box center [362, 352] width 177 height 25
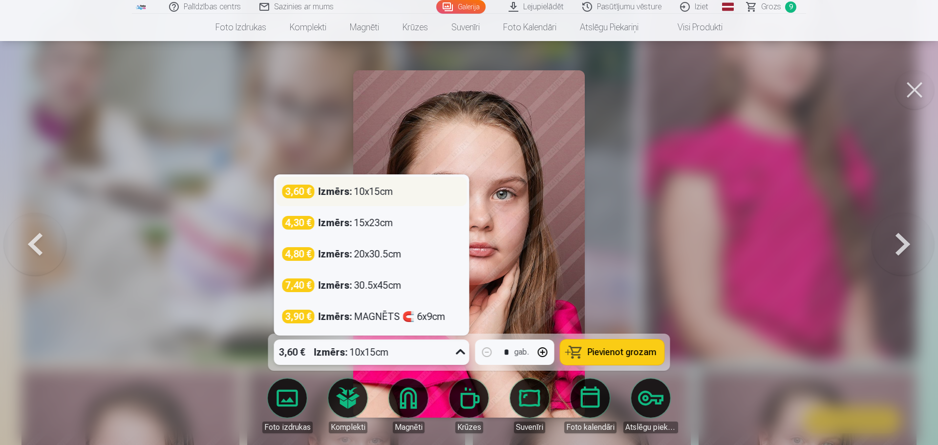
click at [322, 186] on strong "Izmērs :" at bounding box center [336, 192] width 34 height 14
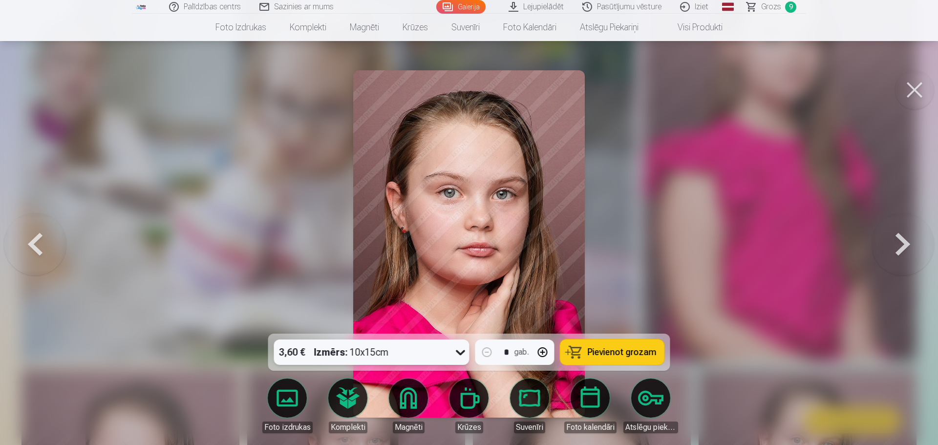
click at [923, 95] on button at bounding box center [914, 89] width 39 height 39
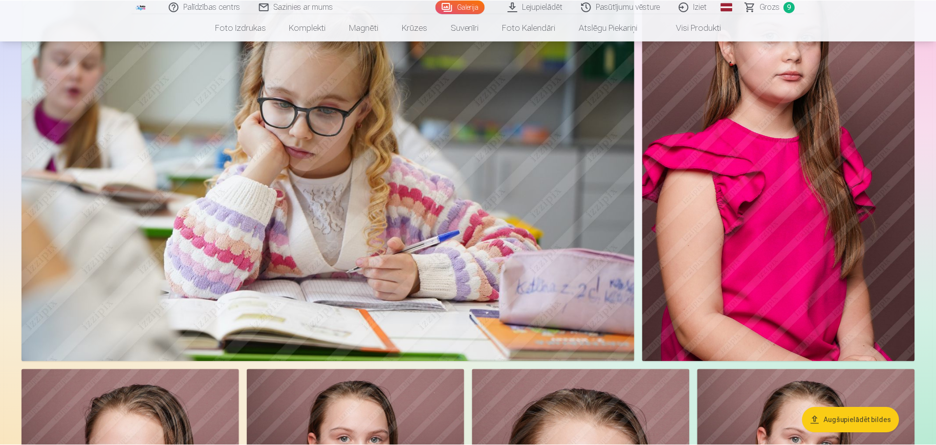
scroll to position [2004, 0]
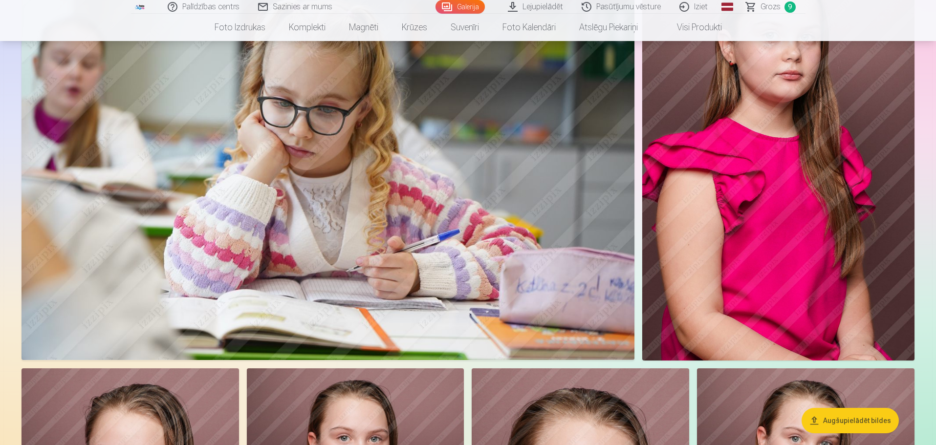
click at [775, 6] on span "Grozs" at bounding box center [770, 7] width 20 height 12
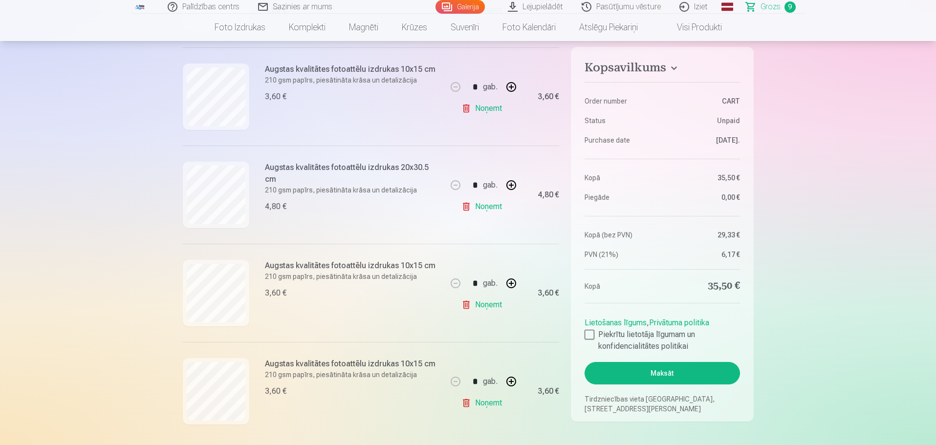
scroll to position [489, 0]
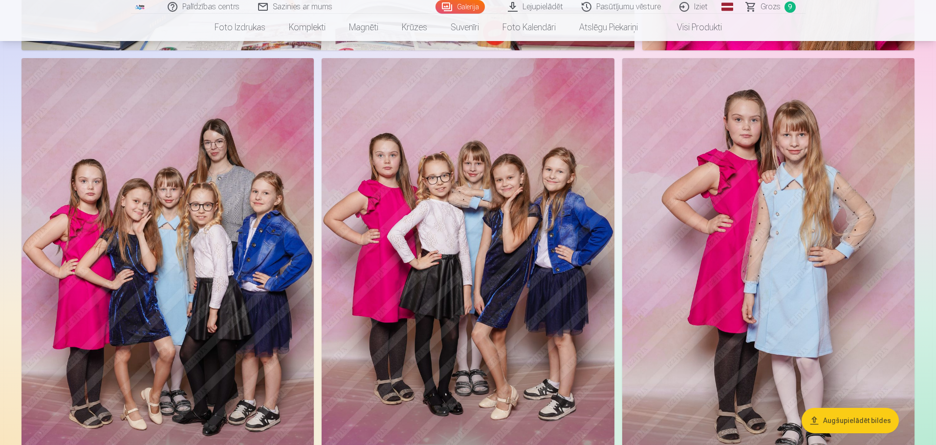
scroll to position [6646, 0]
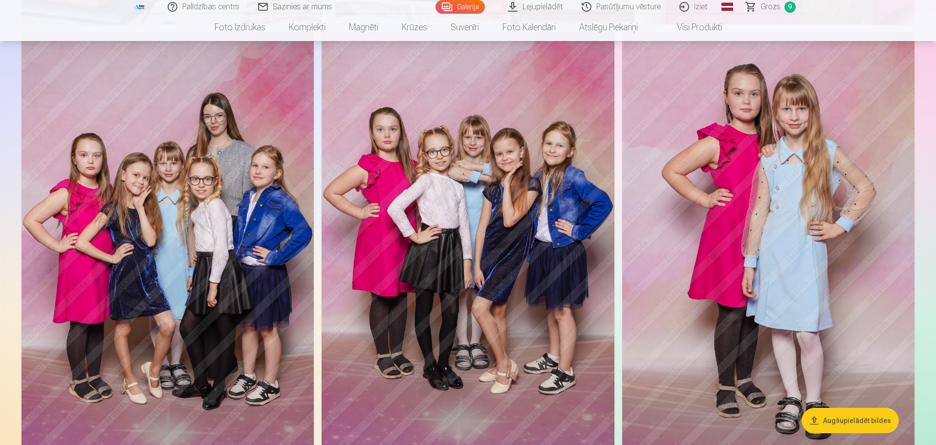
click at [500, 258] on img at bounding box center [468, 251] width 292 height 439
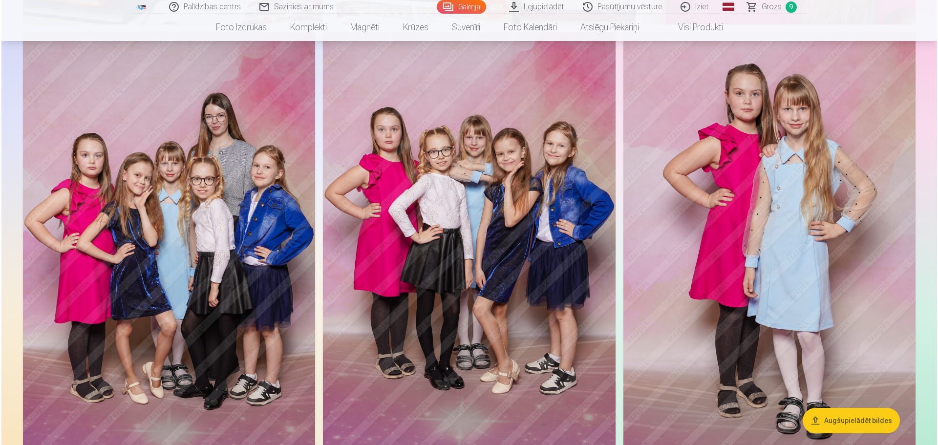
scroll to position [6663, 0]
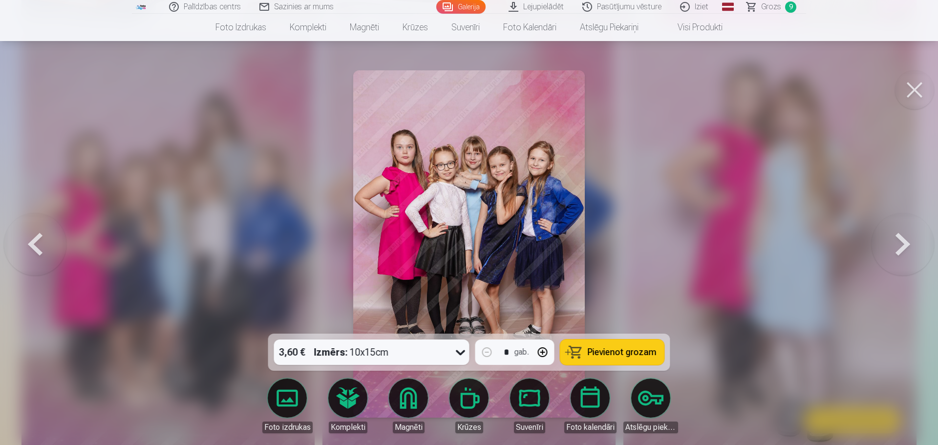
click at [597, 356] on span "Pievienot grozam" at bounding box center [622, 352] width 69 height 9
click at [777, 7] on span "Grozs" at bounding box center [771, 7] width 20 height 12
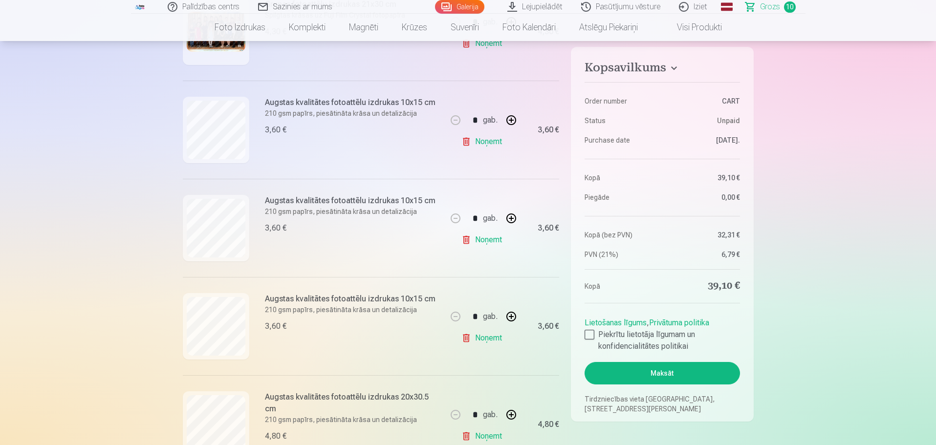
scroll to position [342, 0]
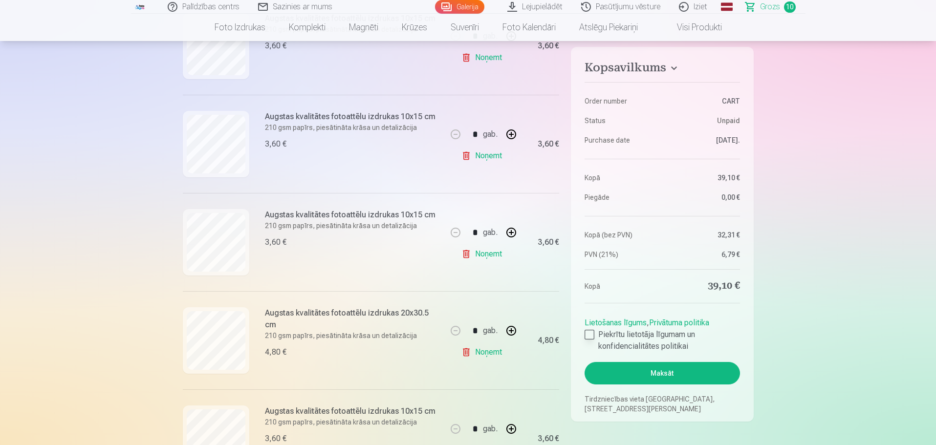
click at [590, 337] on div at bounding box center [589, 335] width 10 height 10
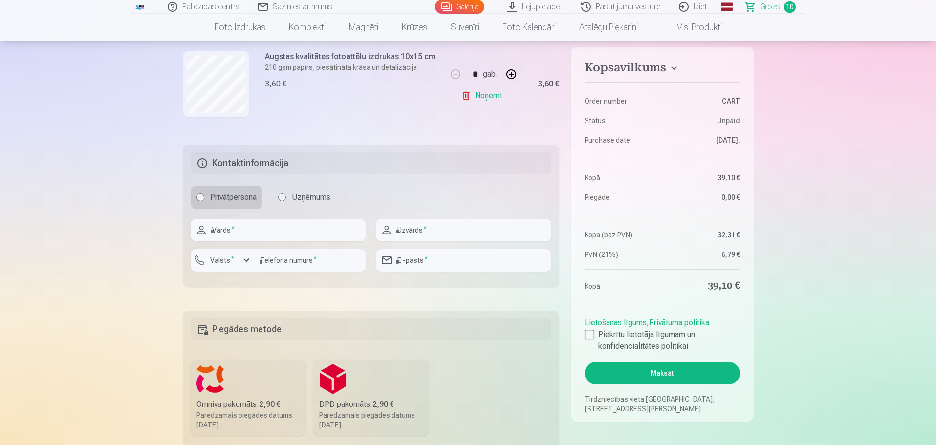
scroll to position [1173, 0]
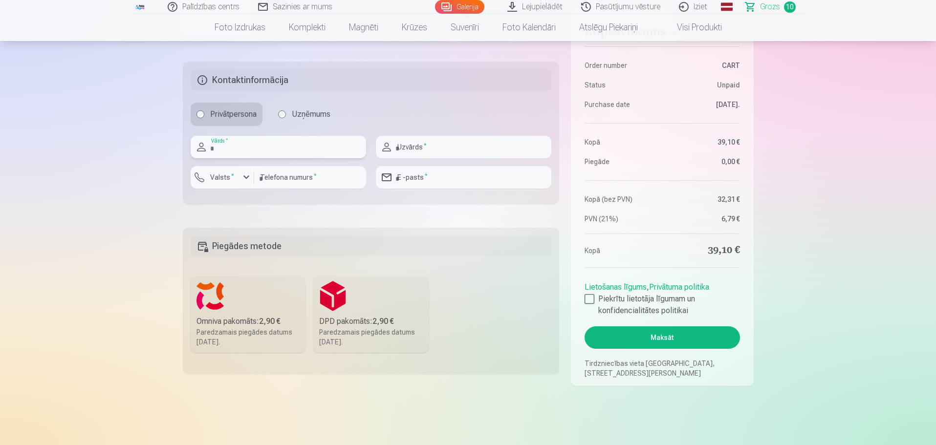
click at [256, 148] on input "text" at bounding box center [278, 147] width 175 height 22
type input "******"
click at [411, 148] on input "text" at bounding box center [463, 147] width 175 height 22
type input "*****"
drag, startPoint x: 215, startPoint y: 179, endPoint x: 223, endPoint y: 185, distance: 10.5
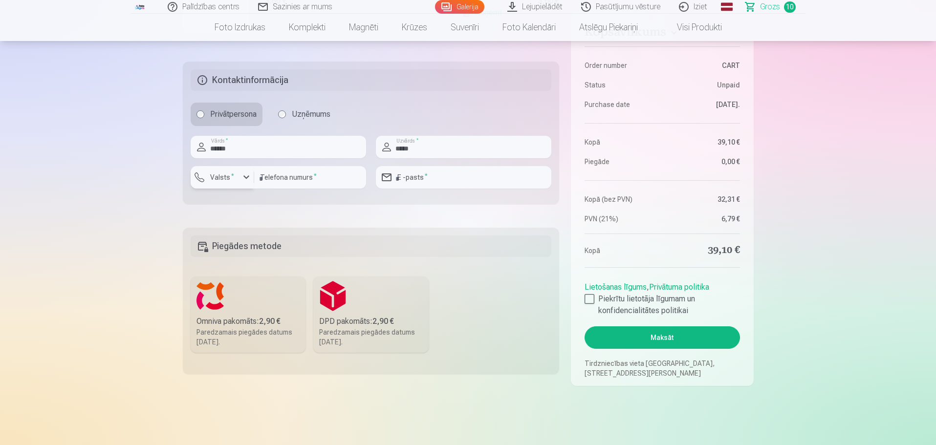
click at [215, 179] on label "Valsts *" at bounding box center [222, 178] width 32 height 10
click at [237, 202] on li "+371 Latvia" at bounding box center [257, 201] width 122 height 20
drag, startPoint x: 304, startPoint y: 179, endPoint x: 304, endPoint y: 185, distance: 5.9
click at [304, 179] on input "number" at bounding box center [310, 177] width 112 height 22
type input "********"
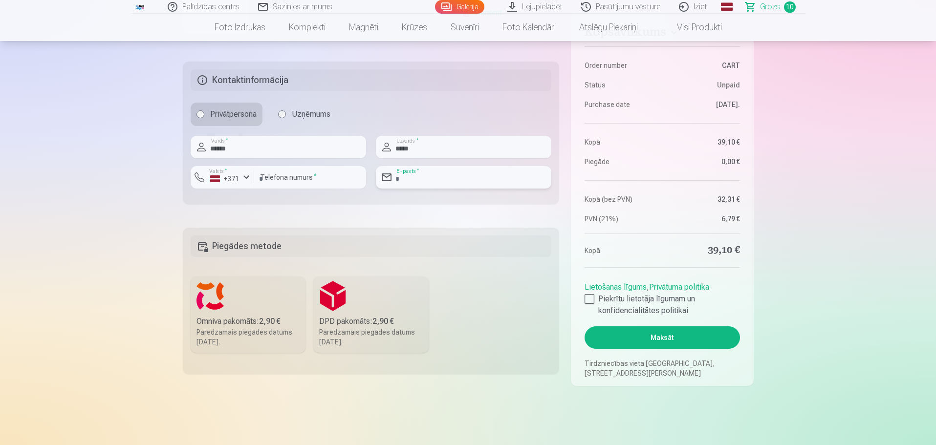
click at [415, 182] on input "email" at bounding box center [463, 177] width 175 height 22
type input "**********"
click at [261, 316] on div "Omniva pakomāts : 2,90 €" at bounding box center [248, 322] width 104 height 12
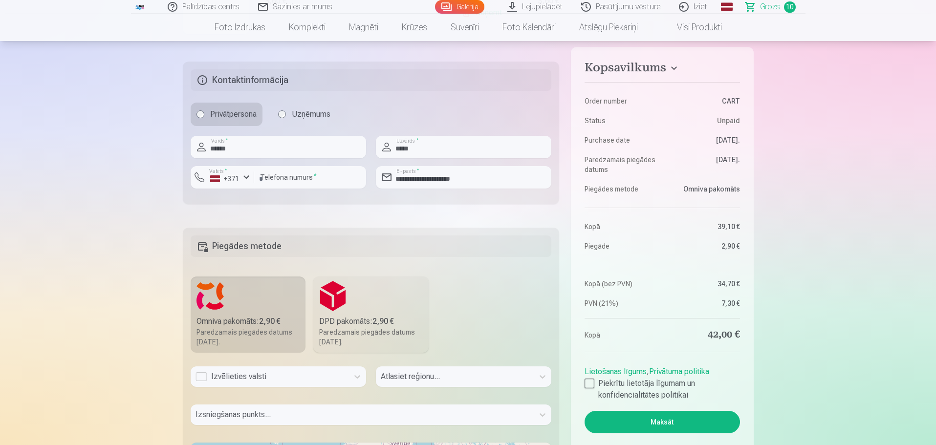
scroll to position [1186, 0]
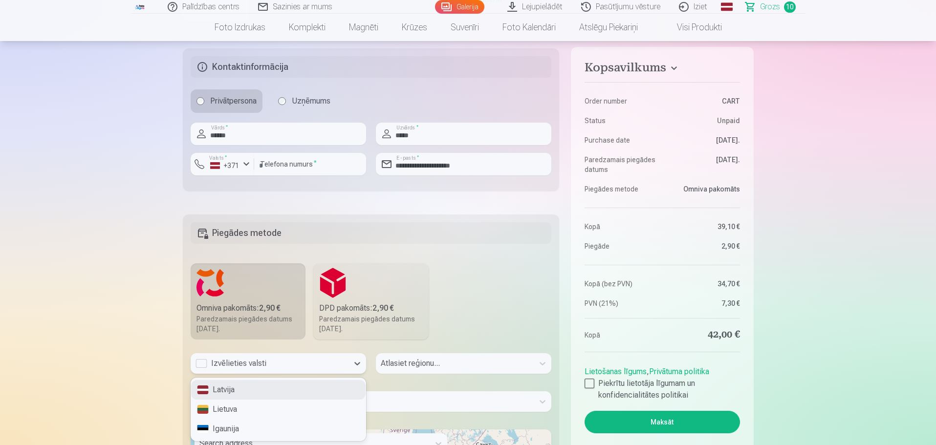
click at [264, 374] on div "3 results available. Use Up and Down to choose options, press Enter to select t…" at bounding box center [278, 363] width 175 height 21
drag, startPoint x: 257, startPoint y: 387, endPoint x: 354, endPoint y: 380, distance: 97.5
click at [259, 388] on div "Latvija" at bounding box center [278, 390] width 174 height 20
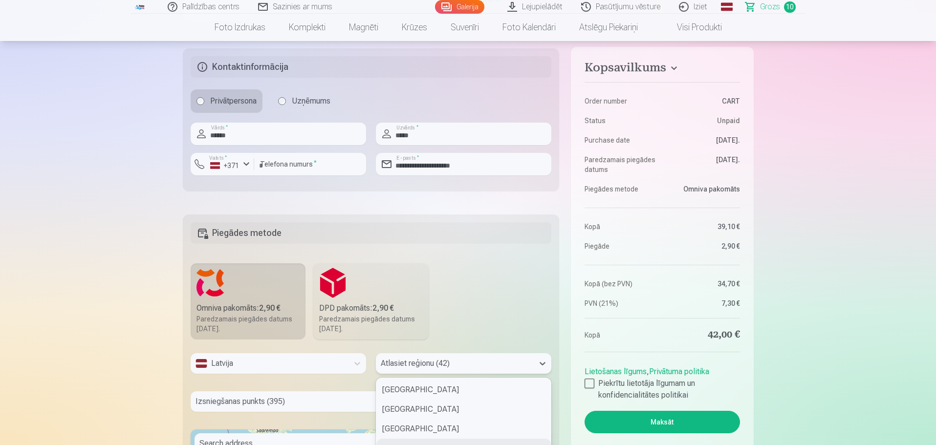
click at [410, 365] on div "42 results available. Use Up and Down to choose options, press Enter to select …" at bounding box center [463, 363] width 175 height 21
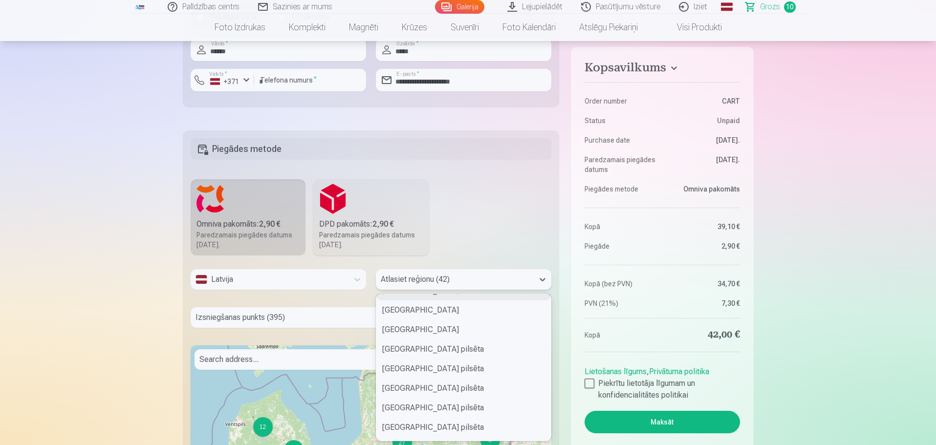
scroll to position [195, 0]
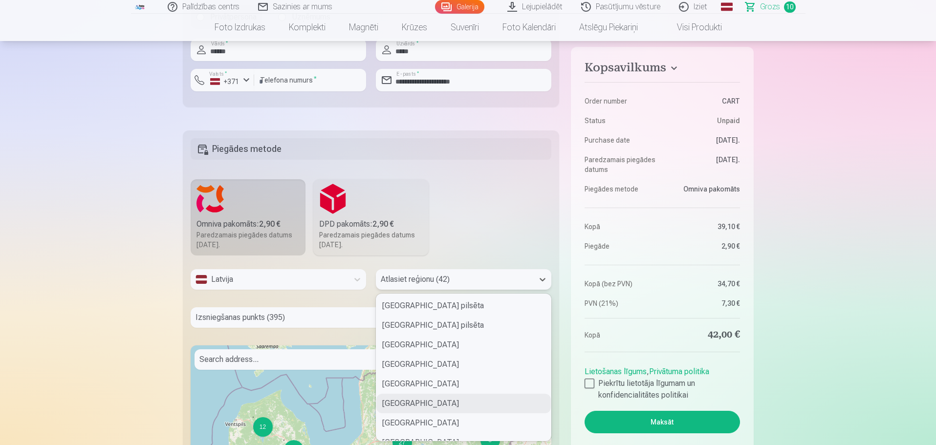
click at [410, 402] on div "Talsu novads" at bounding box center [463, 404] width 174 height 20
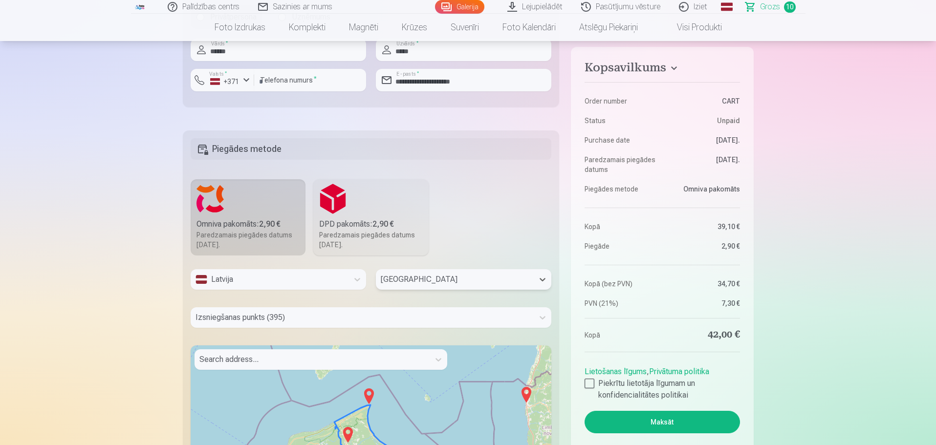
click at [299, 361] on div at bounding box center [311, 360] width 225 height 14
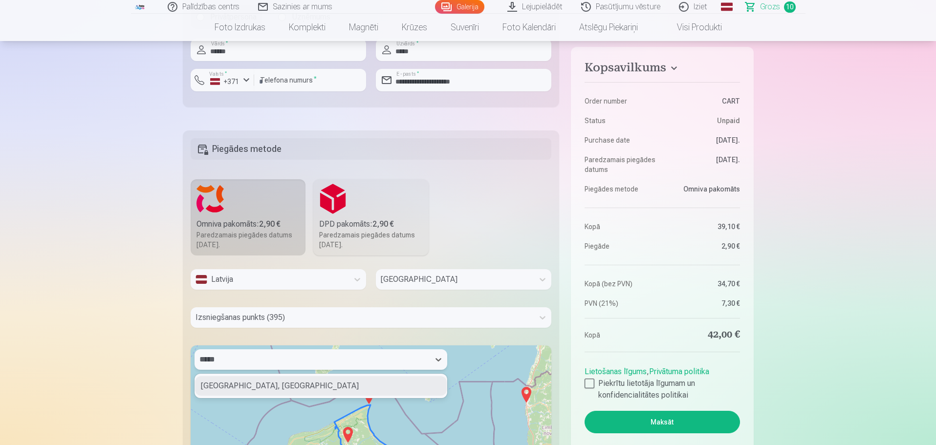
type input "*****"
click at [368, 317] on div "Izsniegšanas punkts (395)" at bounding box center [371, 317] width 361 height 21
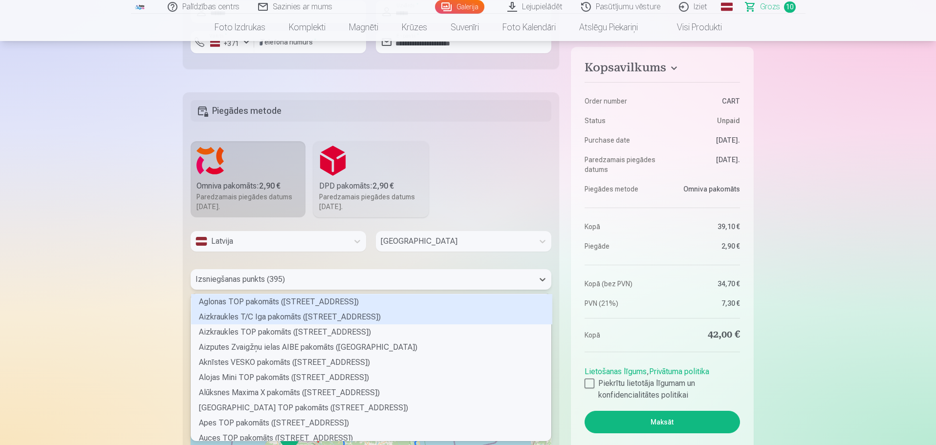
scroll to position [144, 357]
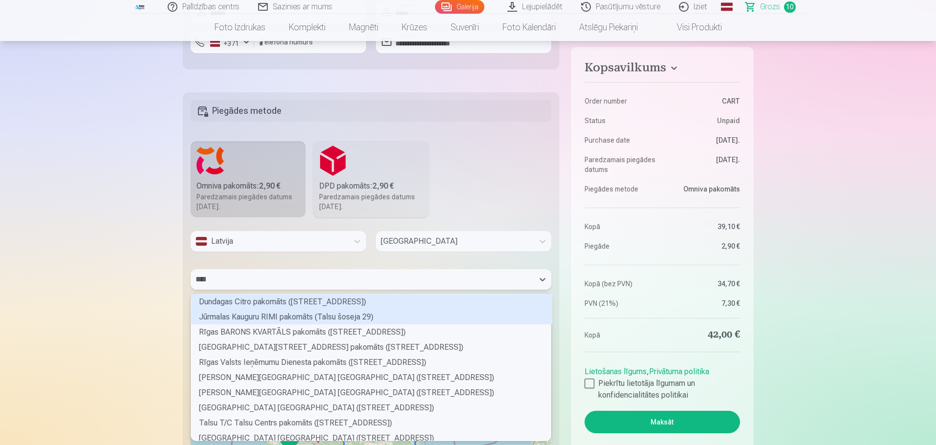
type input "*****"
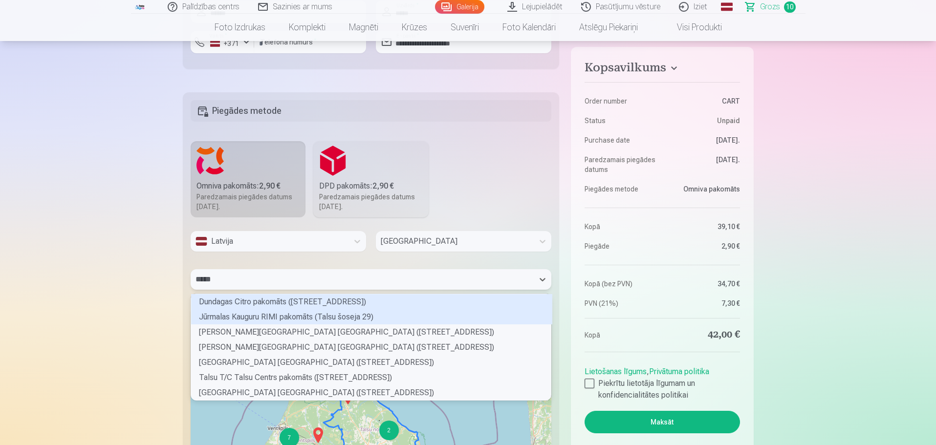
scroll to position [104, 357]
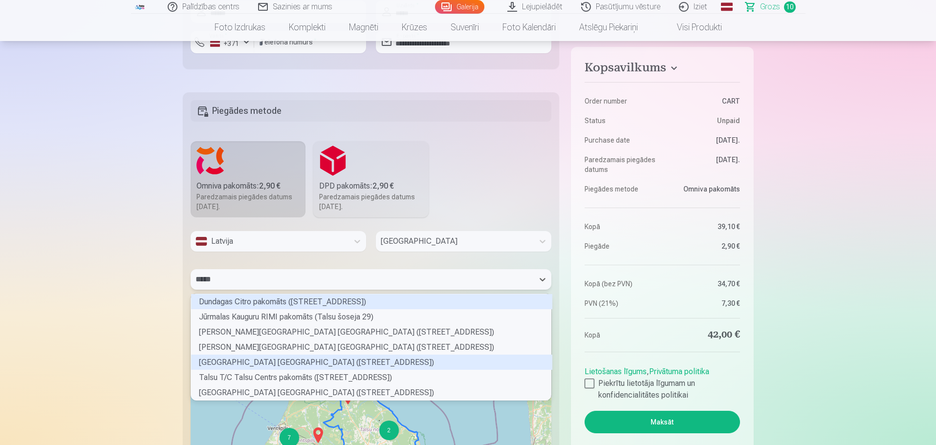
click at [300, 362] on div "Talsu Rīgas ielas Maxima XX pakomāts (Rīgas iela 8)" at bounding box center [371, 362] width 361 height 15
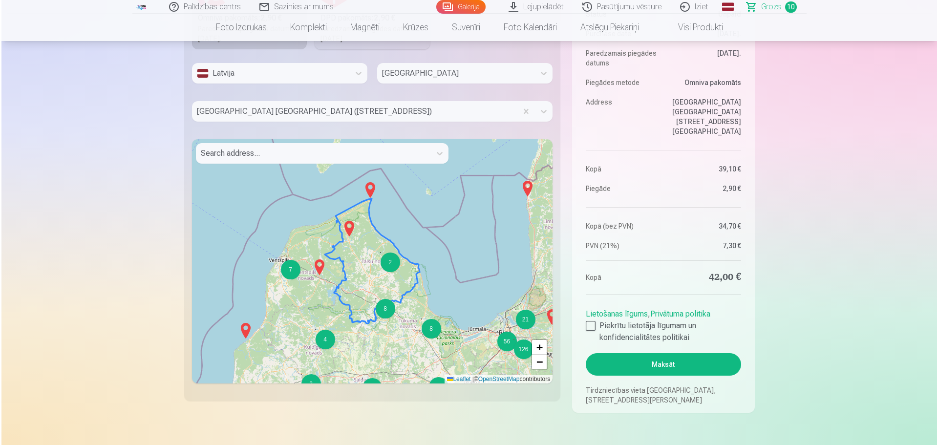
scroll to position [1504, 0]
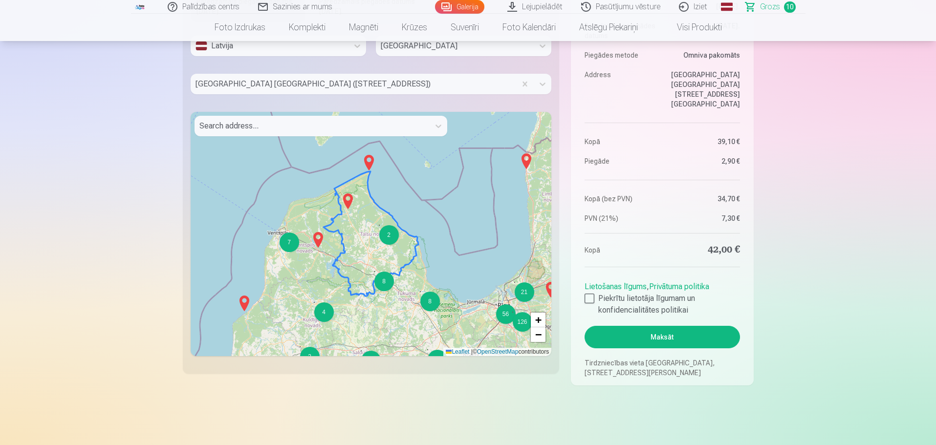
click at [685, 333] on button "Maksāt" at bounding box center [661, 337] width 155 height 22
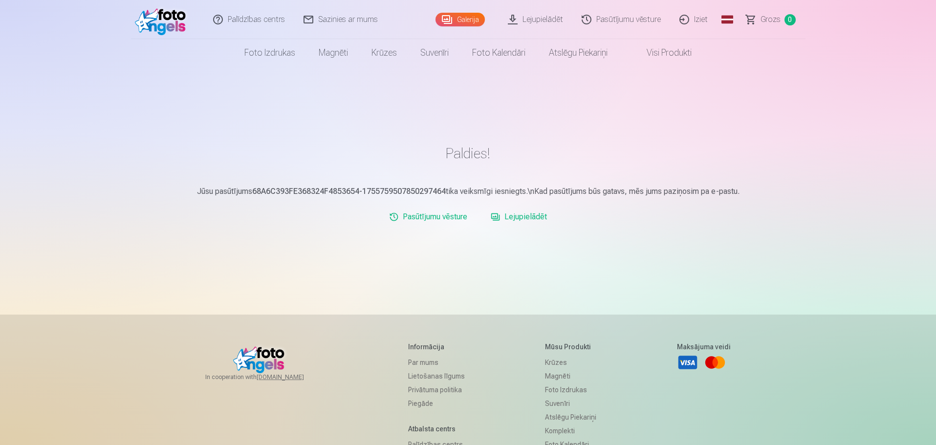
click at [698, 22] on link "Iziet" at bounding box center [693, 19] width 47 height 39
